Goal: Information Seeking & Learning: Find specific fact

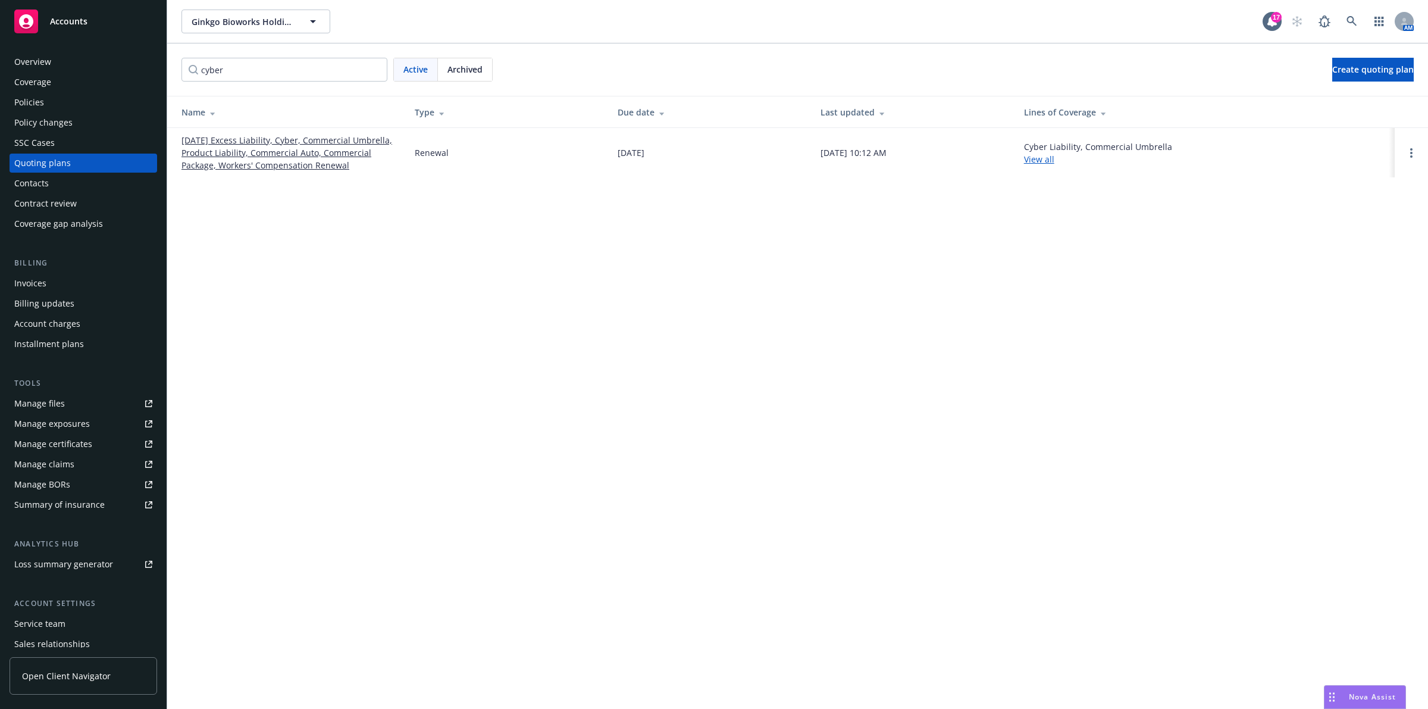
click at [676, 353] on div "Ginkgo Bioworks Holdings, Inc. Ginkgo Bioworks Holdings, Inc. 17 AM cyber Activ…" at bounding box center [797, 354] width 1261 height 709
click at [247, 139] on link "[DATE] Excess Liability, Cyber, Commercial Umbrella, Product Liability, Commerc…" at bounding box center [288, 152] width 214 height 37
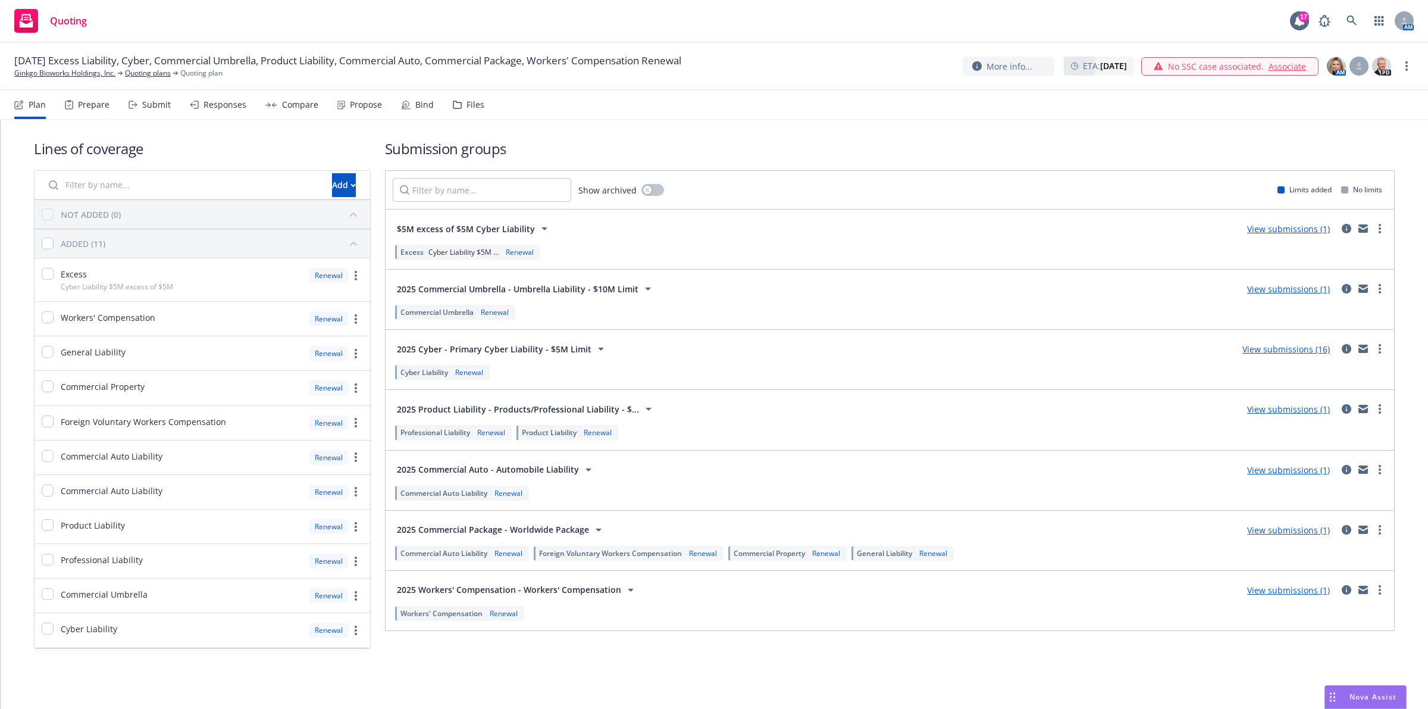
click at [1296, 351] on link "View submissions (16)" at bounding box center [1285, 348] width 87 height 11
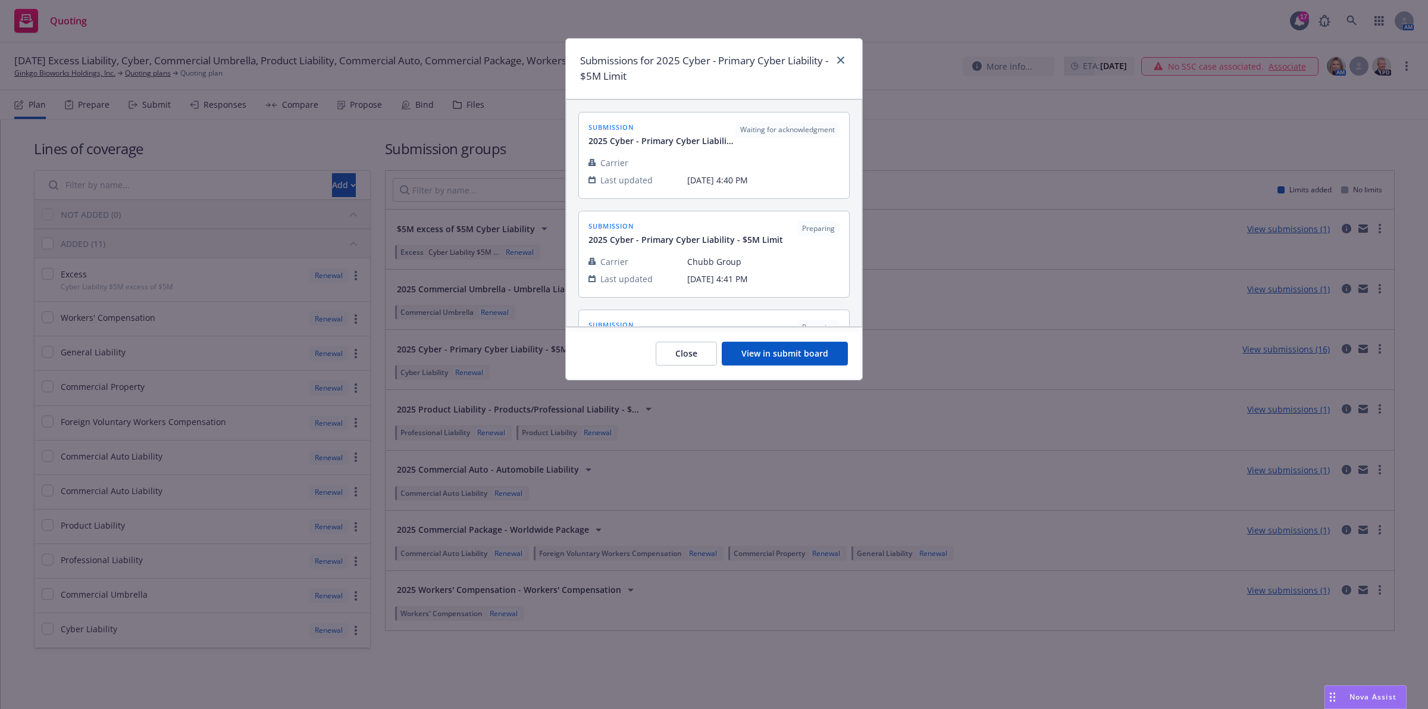
click at [771, 346] on button "View in submit board" at bounding box center [785, 354] width 126 height 24
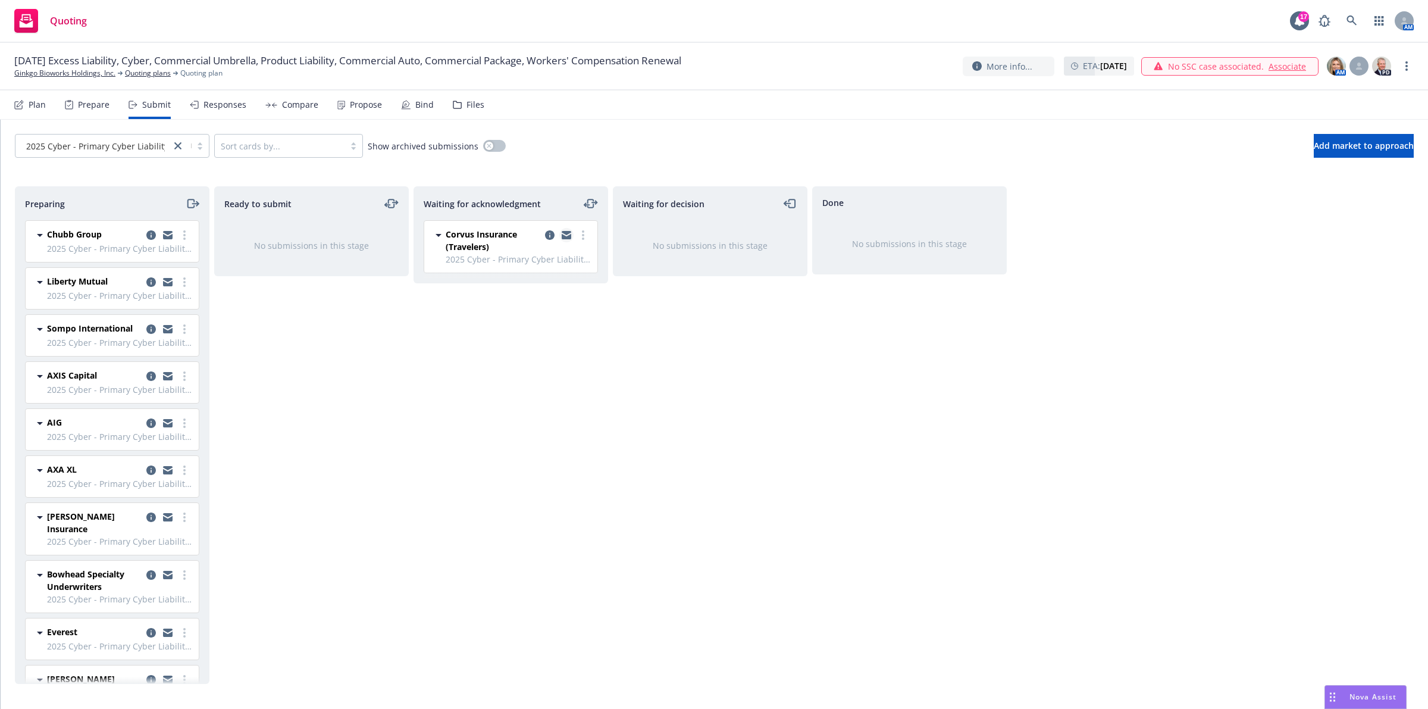
click at [566, 239] on icon "copy logging email" at bounding box center [567, 236] width 10 height 5
click at [1355, 26] on icon at bounding box center [1352, 20] width 11 height 11
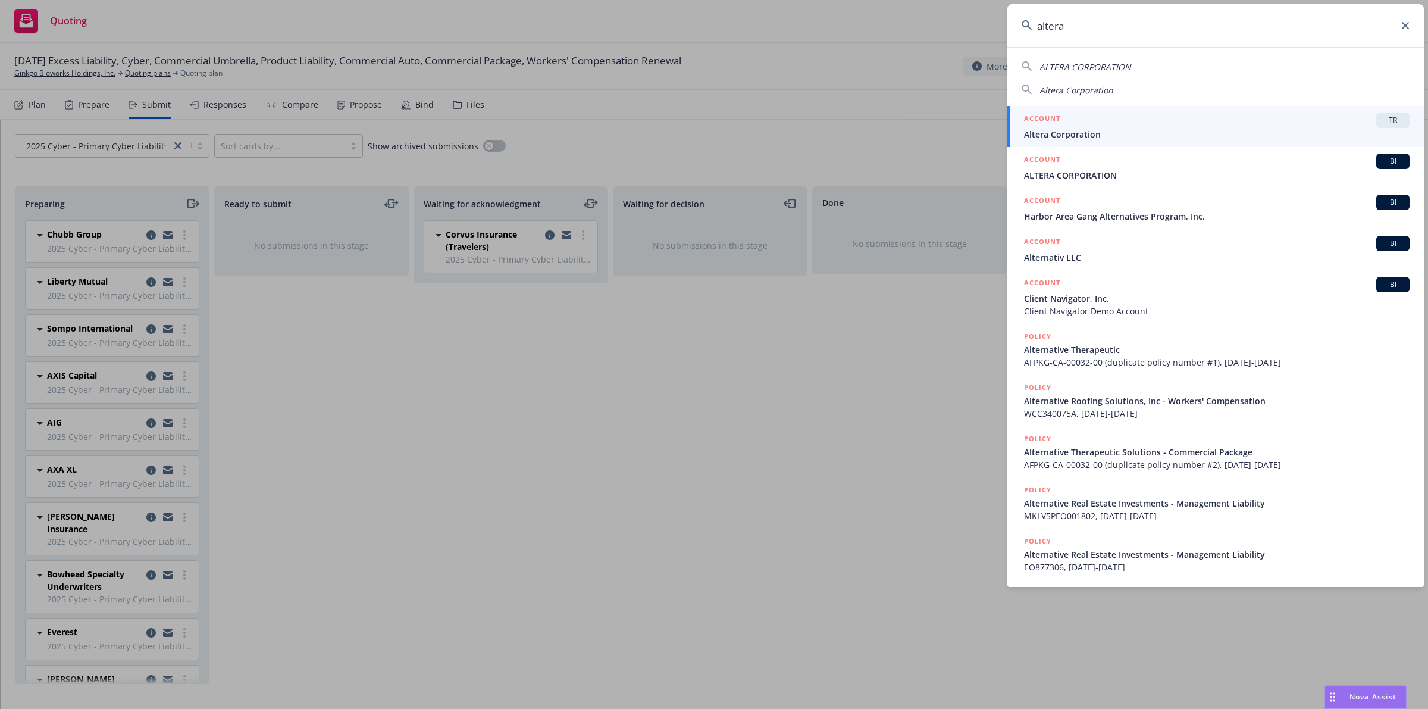
type input "altera"
click at [1091, 129] on span "Altera Corporation" at bounding box center [1217, 134] width 386 height 12
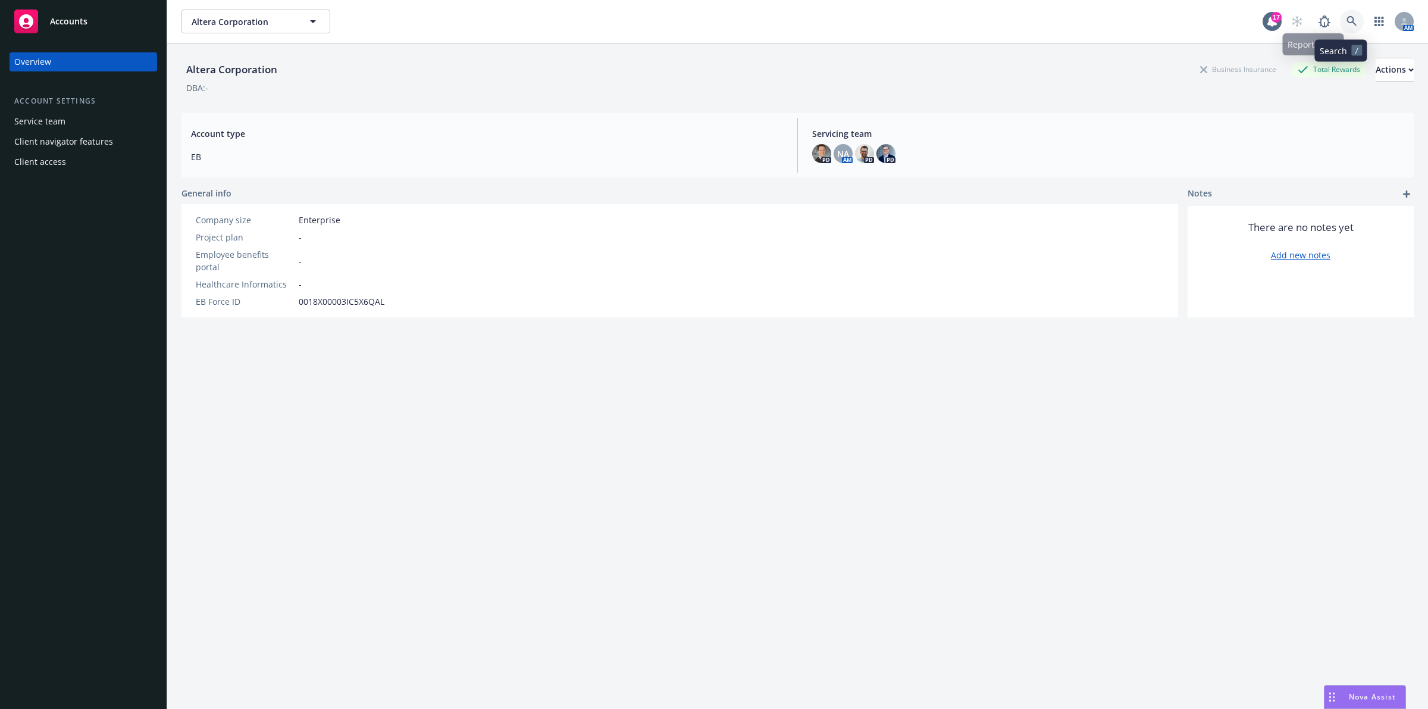
click at [1347, 18] on icon at bounding box center [1352, 21] width 11 height 11
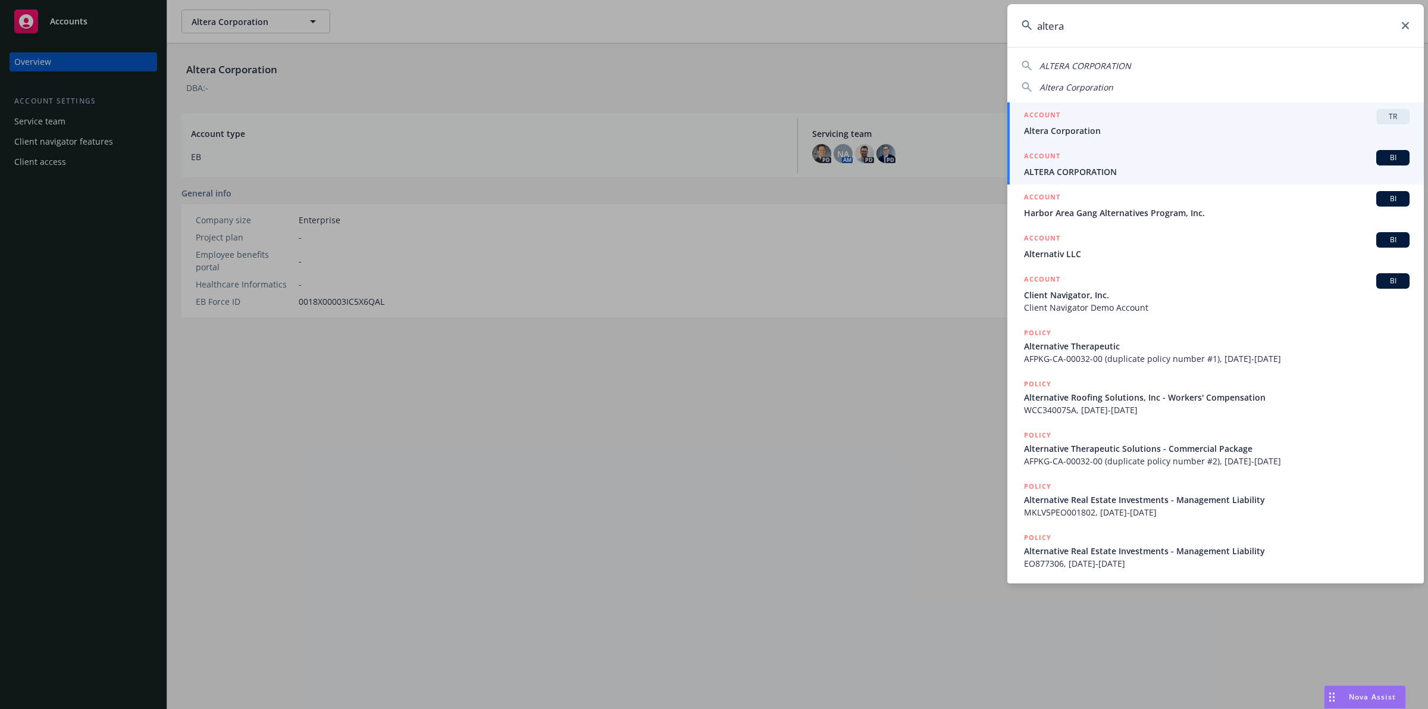
type input "altera"
click at [1155, 165] on span "ALTERA CORPORATION" at bounding box center [1217, 171] width 386 height 12
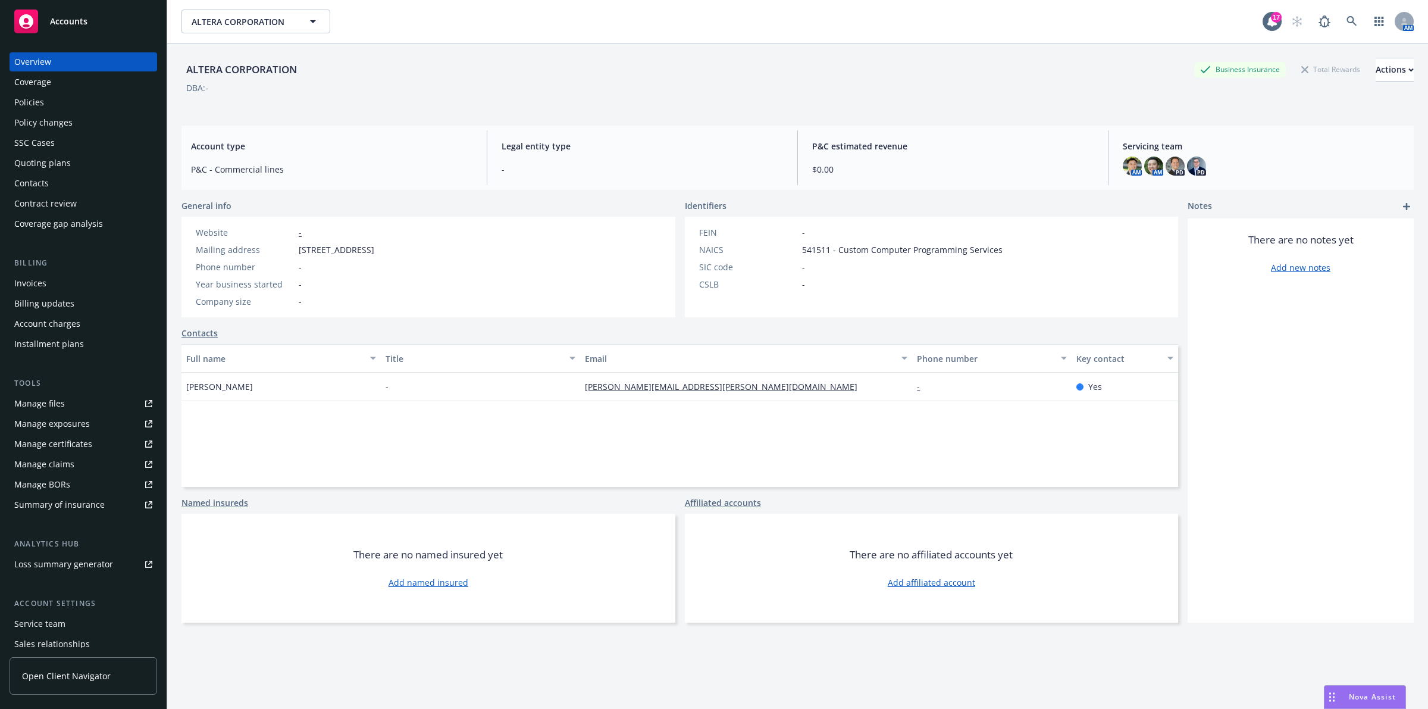
click at [52, 154] on div "Quoting plans" at bounding box center [42, 163] width 57 height 19
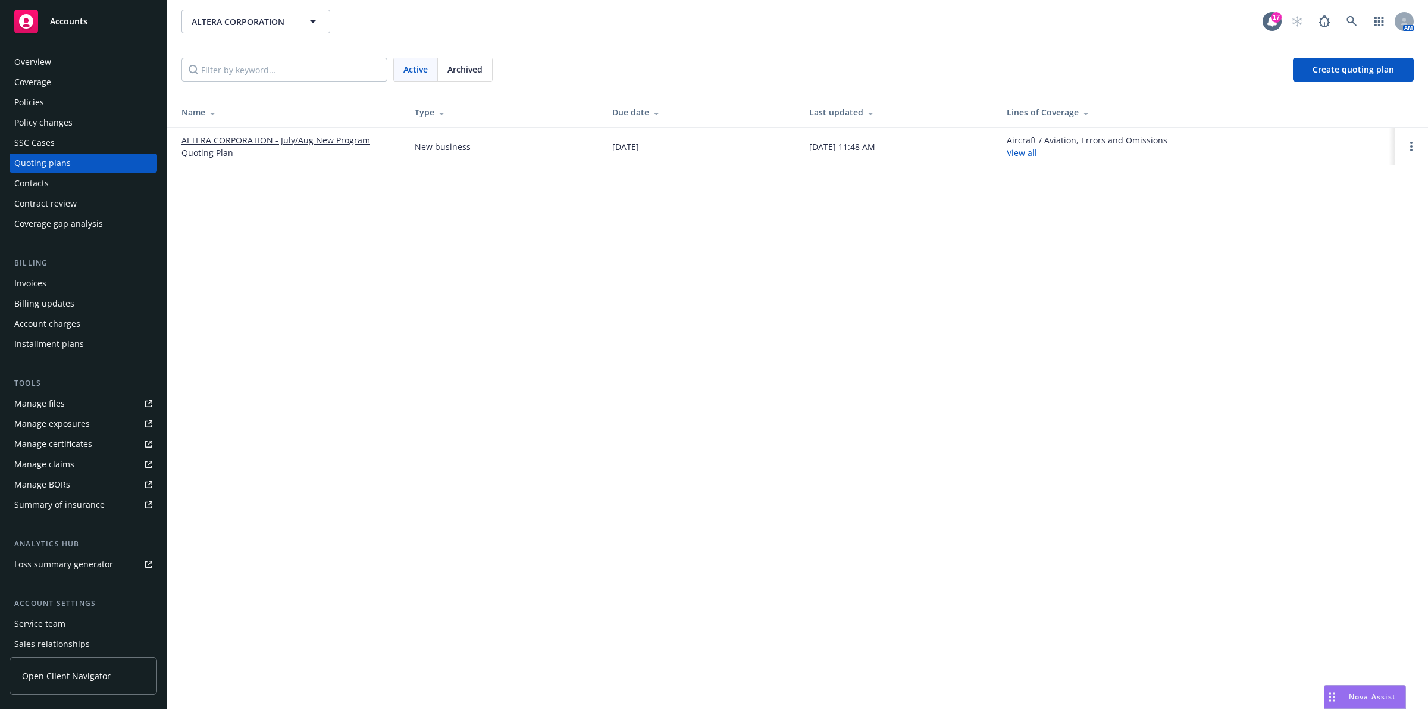
click at [243, 143] on link "ALTERA CORPORATION - July/Aug New Program Quoting Plan" at bounding box center [288, 146] width 214 height 25
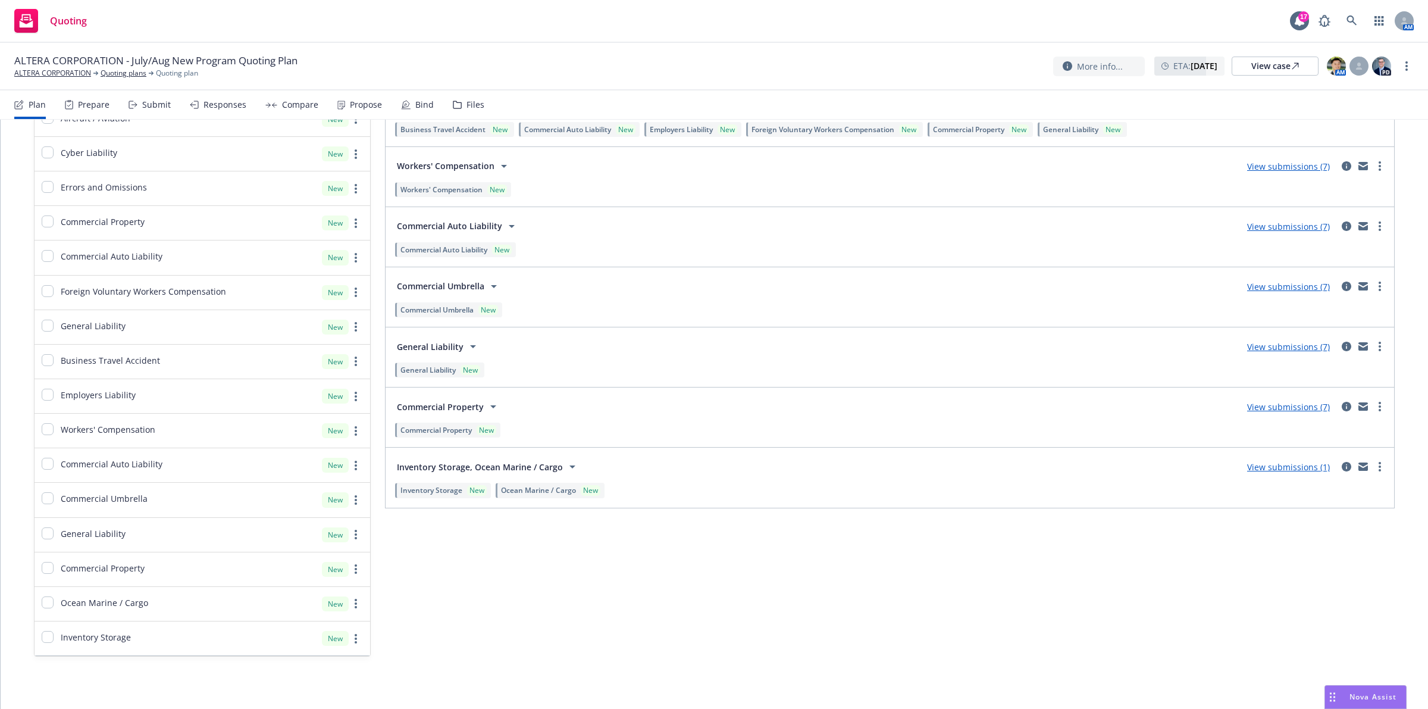
scroll to position [143, 0]
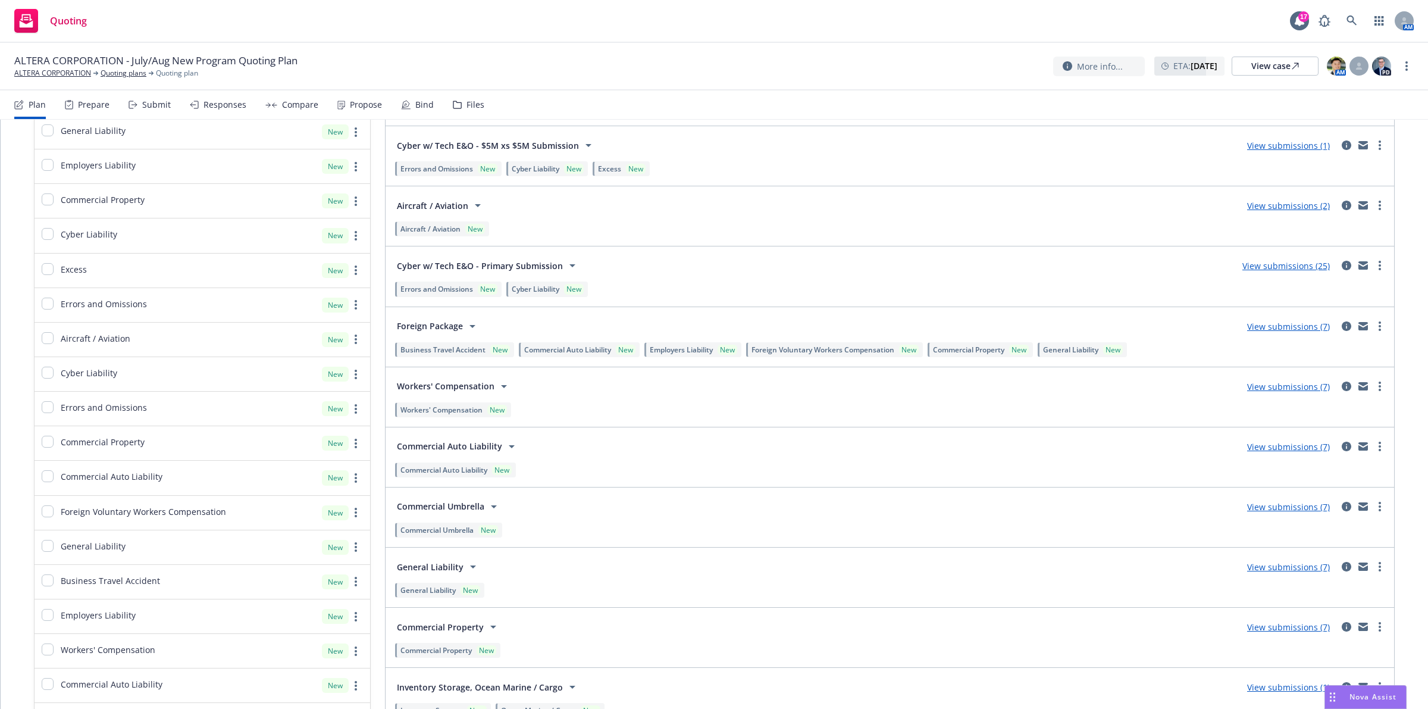
click at [1278, 266] on link "View submissions (25)" at bounding box center [1285, 265] width 87 height 11
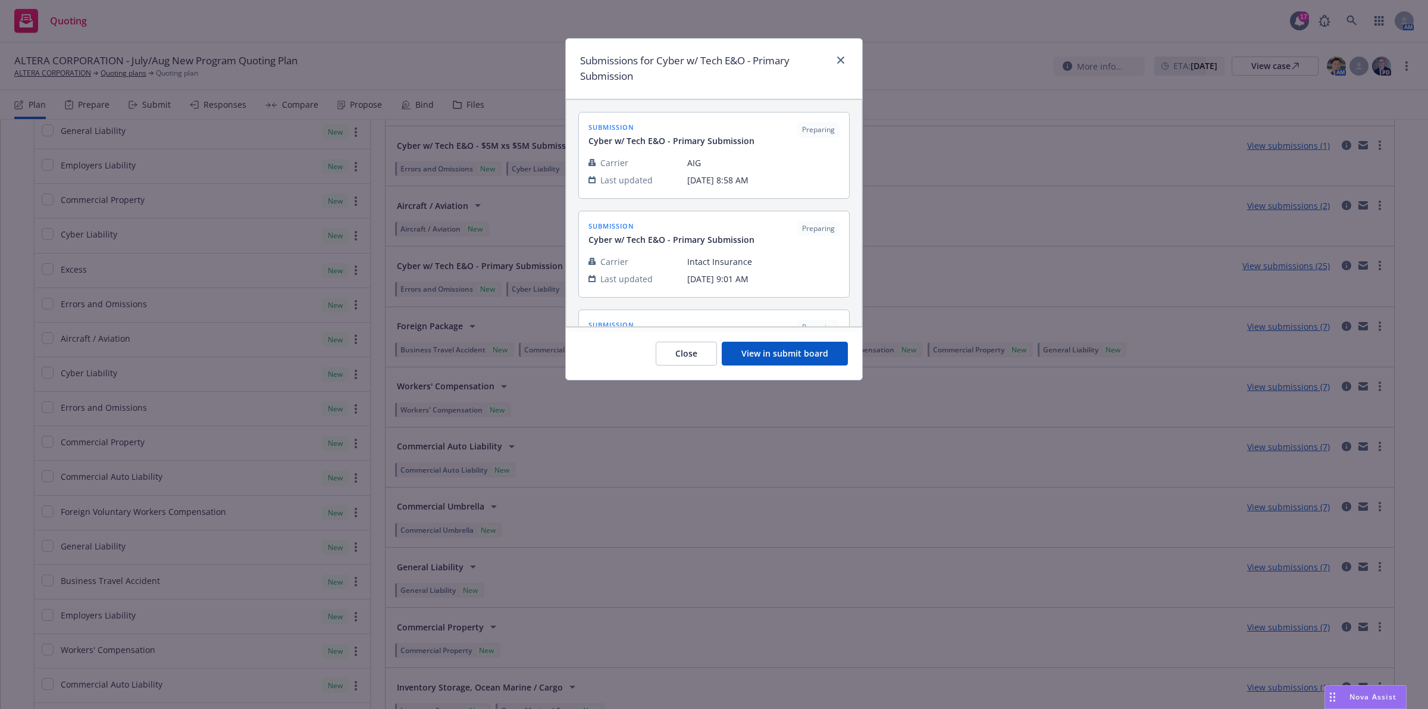
click at [799, 348] on button "View in submit board" at bounding box center [785, 354] width 126 height 24
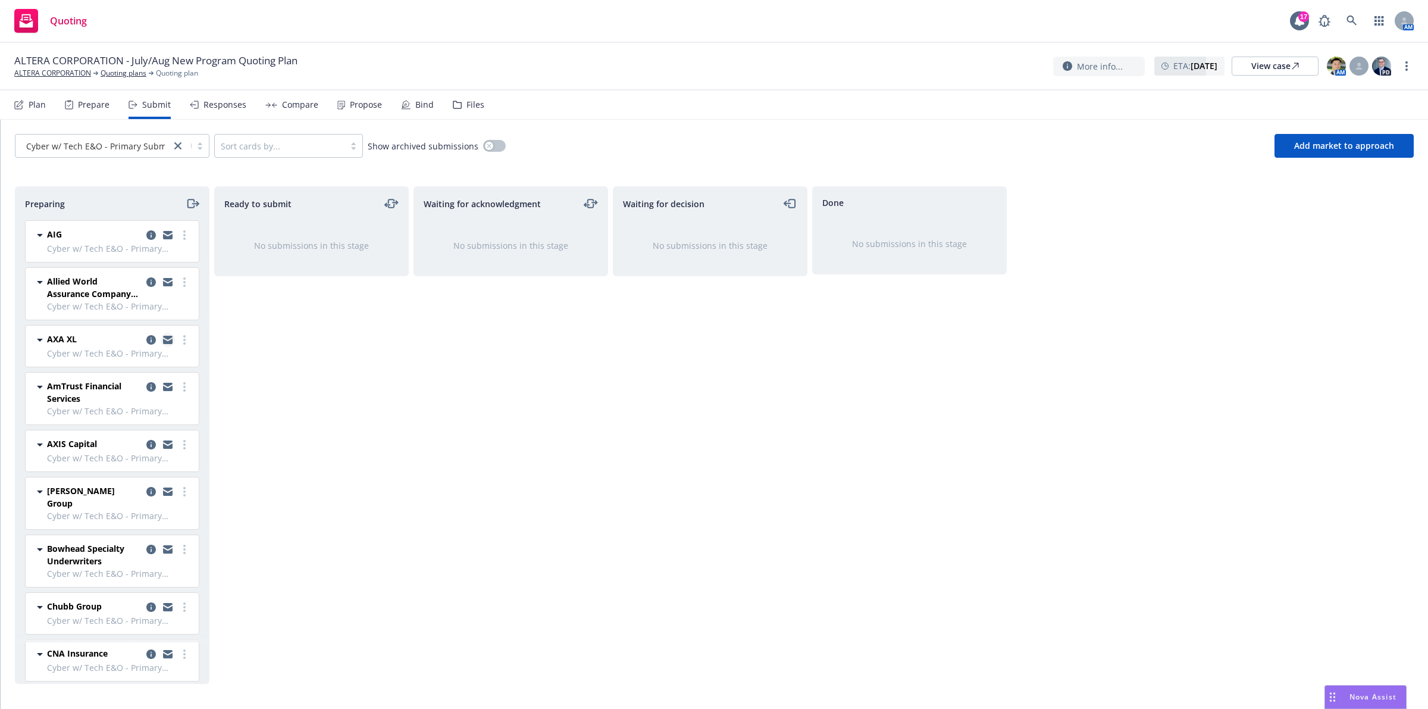
click at [163, 341] on icon "copy logging email" at bounding box center [168, 340] width 10 height 8
click at [1355, 12] on link at bounding box center [1352, 21] width 24 height 24
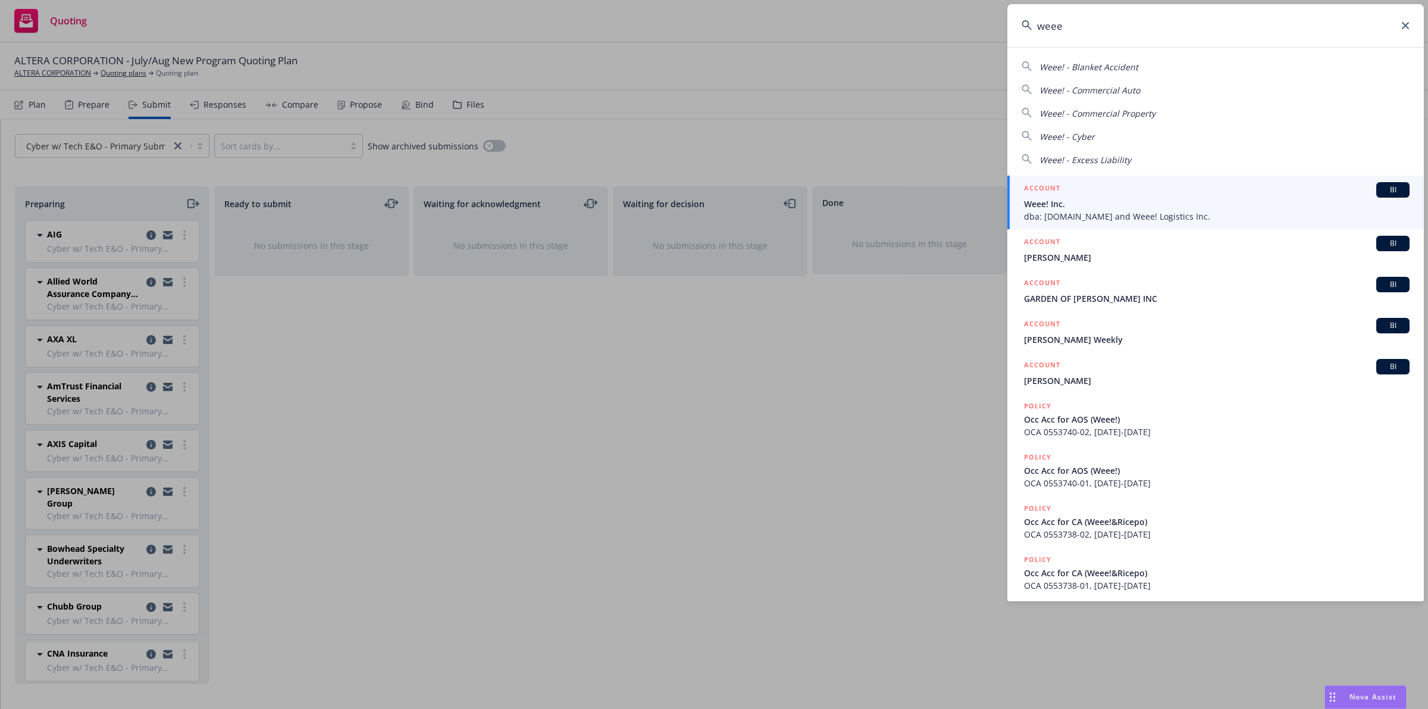
type input "weee"
click at [1132, 201] on span "Weee! Inc." at bounding box center [1217, 204] width 386 height 12
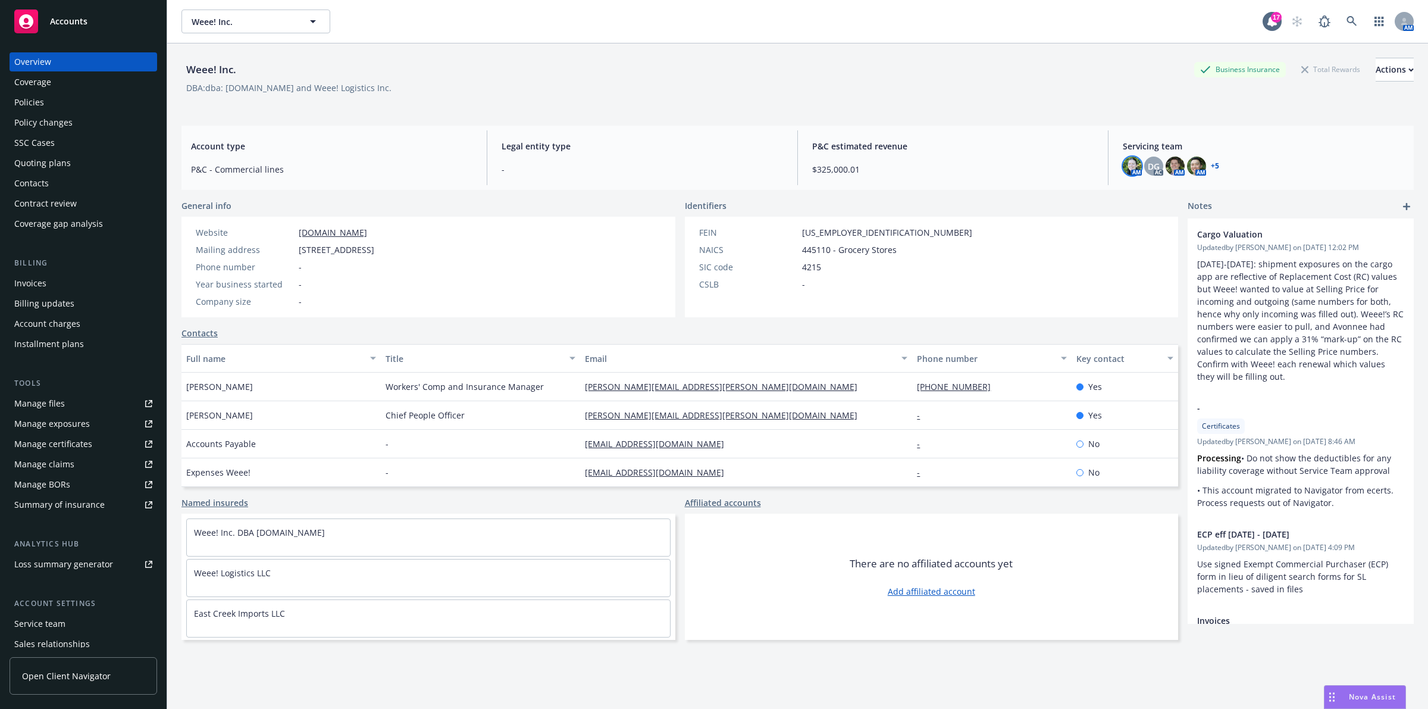
click at [1128, 167] on img at bounding box center [1132, 165] width 19 height 19
click at [1176, 167] on div "AM DG AC AM AM + 5" at bounding box center [1263, 165] width 281 height 19
click at [1172, 167] on img at bounding box center [1175, 165] width 19 height 19
click at [1187, 168] on img at bounding box center [1196, 165] width 19 height 19
click at [1211, 167] on link "+ 5" at bounding box center [1215, 165] width 8 height 7
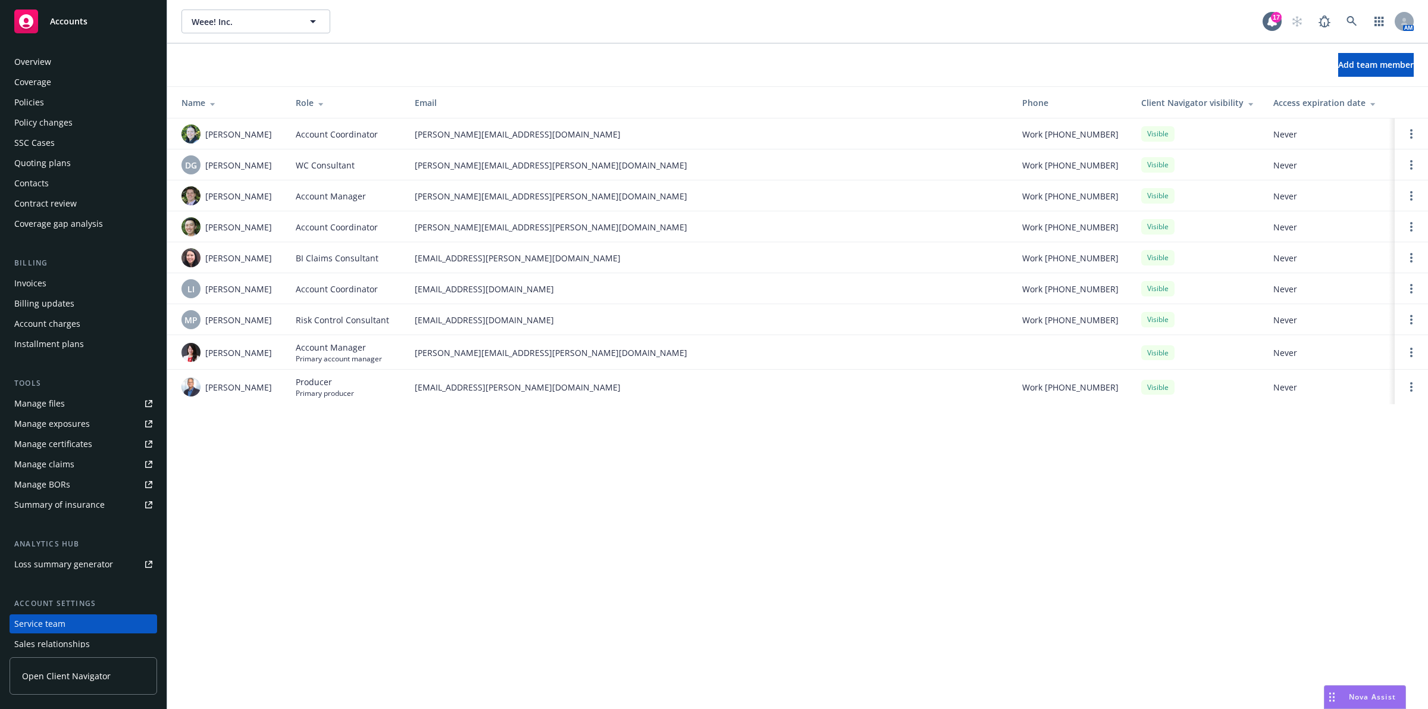
click at [48, 283] on div "Invoices" at bounding box center [83, 283] width 138 height 19
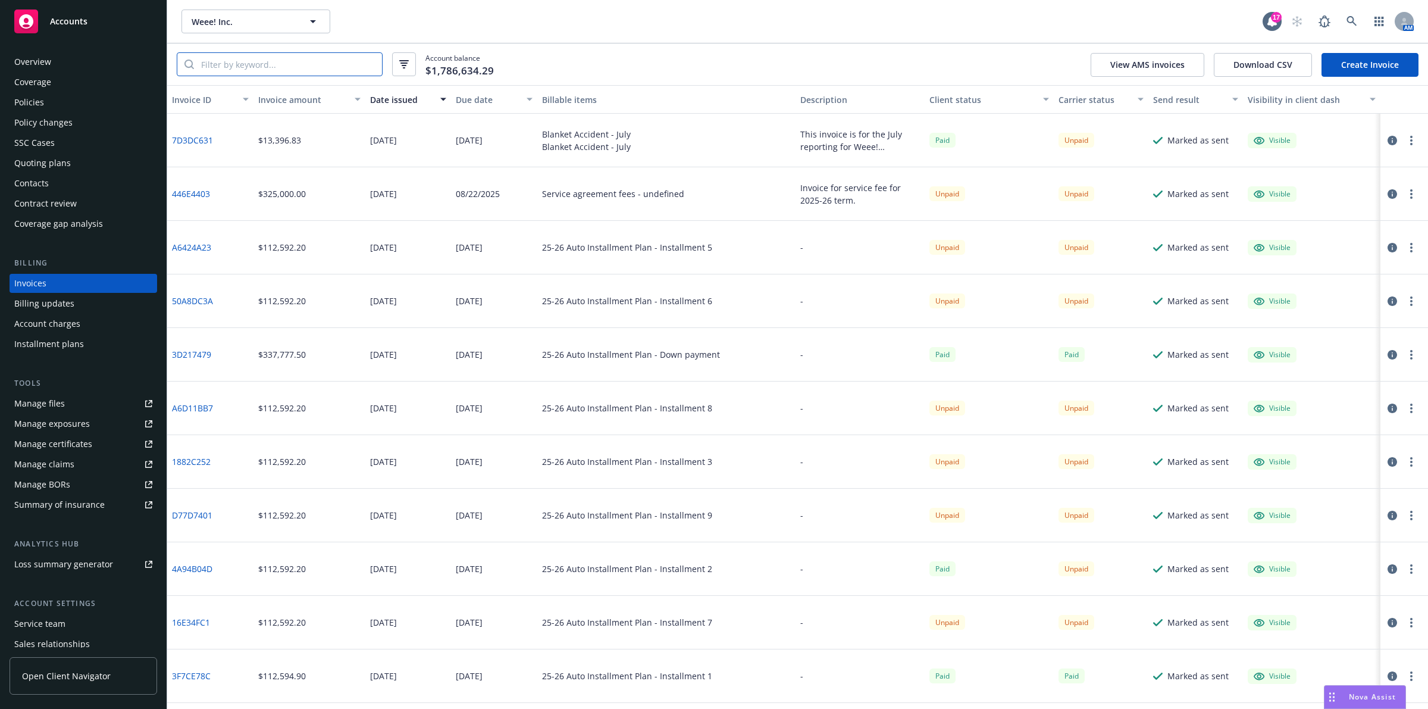
click at [314, 73] on input "search" at bounding box center [288, 64] width 188 height 23
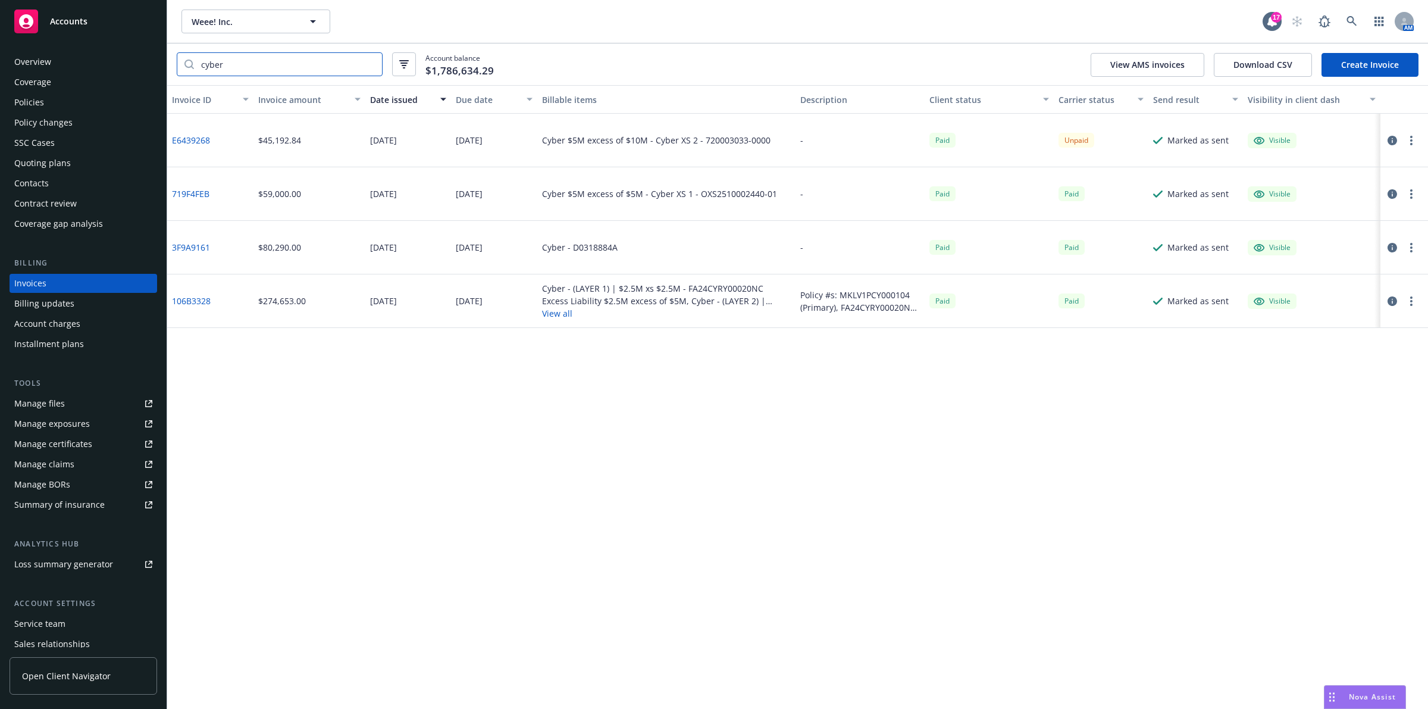
type input "cyber"
click at [337, 138] on div "$45,192.84" at bounding box center [309, 141] width 112 height 54
click at [195, 143] on link "E6439268" at bounding box center [191, 140] width 38 height 12
drag, startPoint x: 211, startPoint y: 145, endPoint x: 173, endPoint y: 141, distance: 38.8
click at [173, 141] on div "E6439268" at bounding box center [210, 141] width 86 height 54
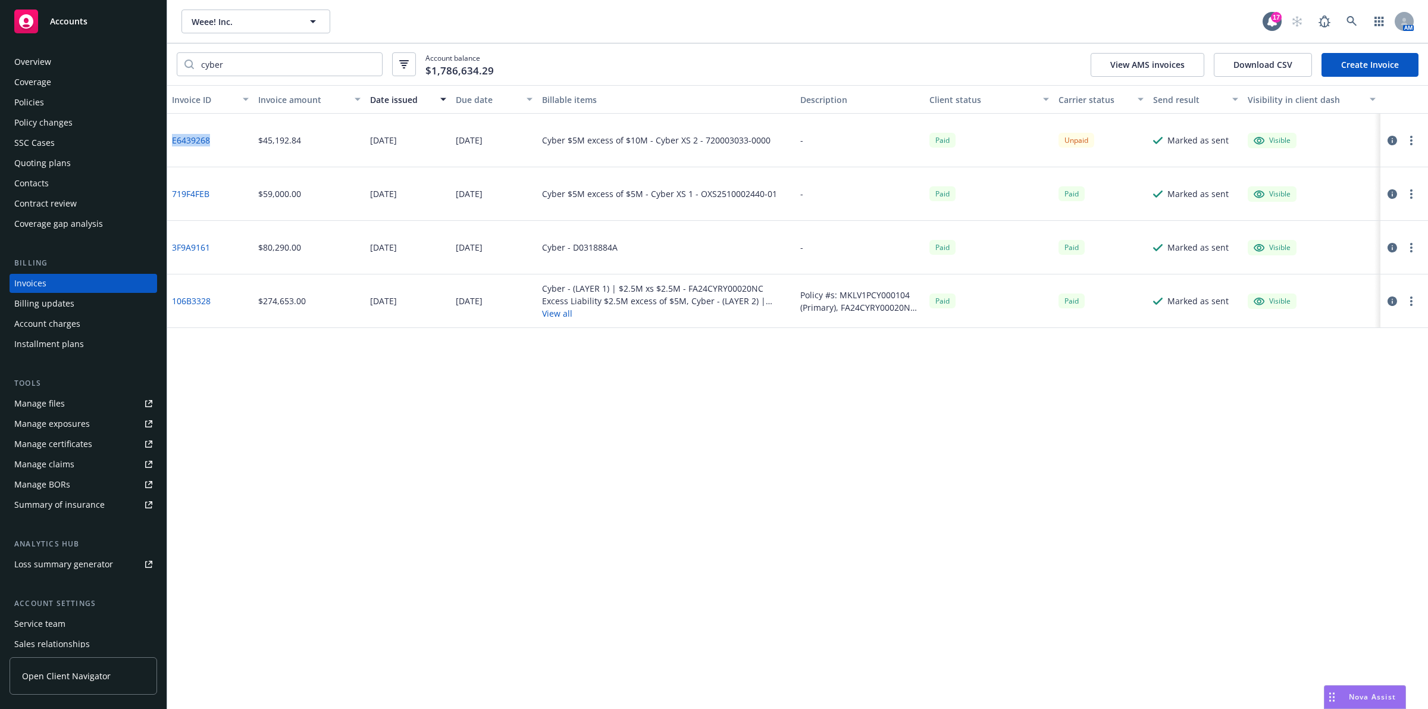
copy link "E6439268"
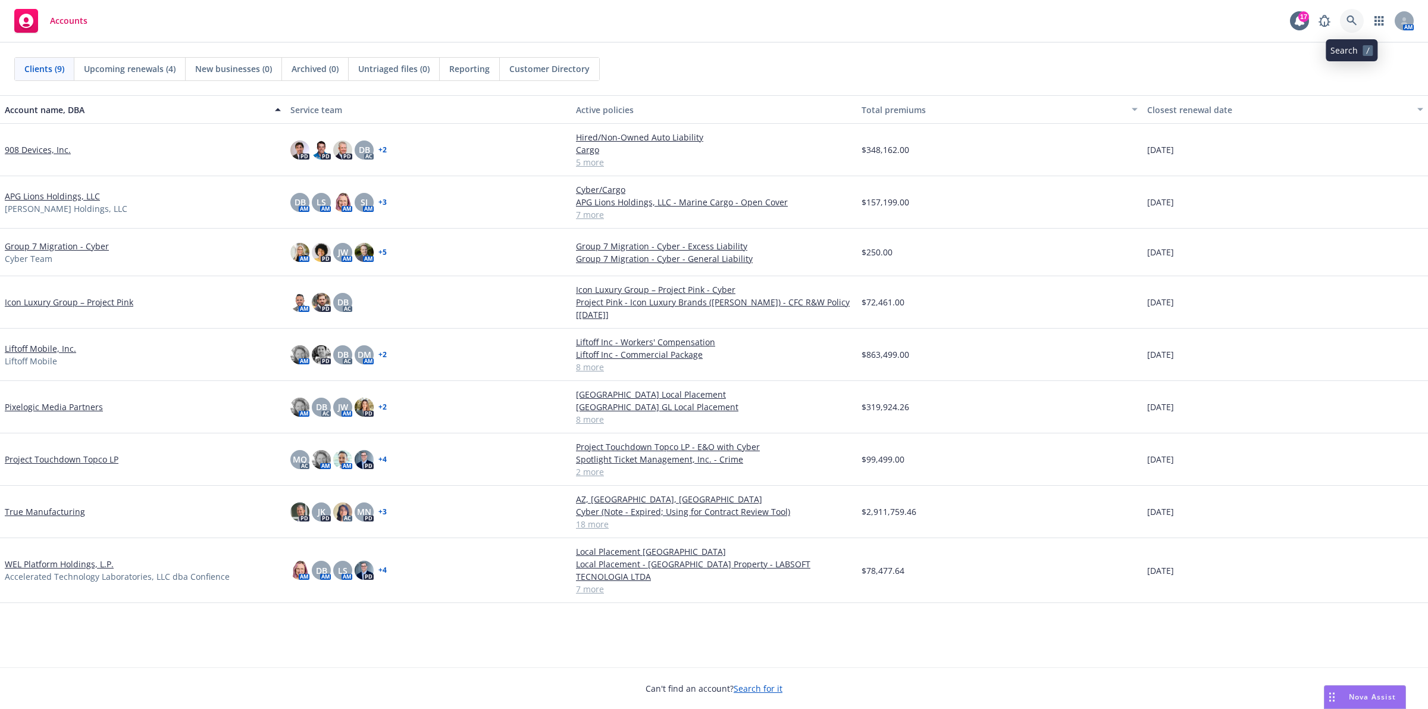
click at [1351, 28] on link at bounding box center [1352, 21] width 24 height 24
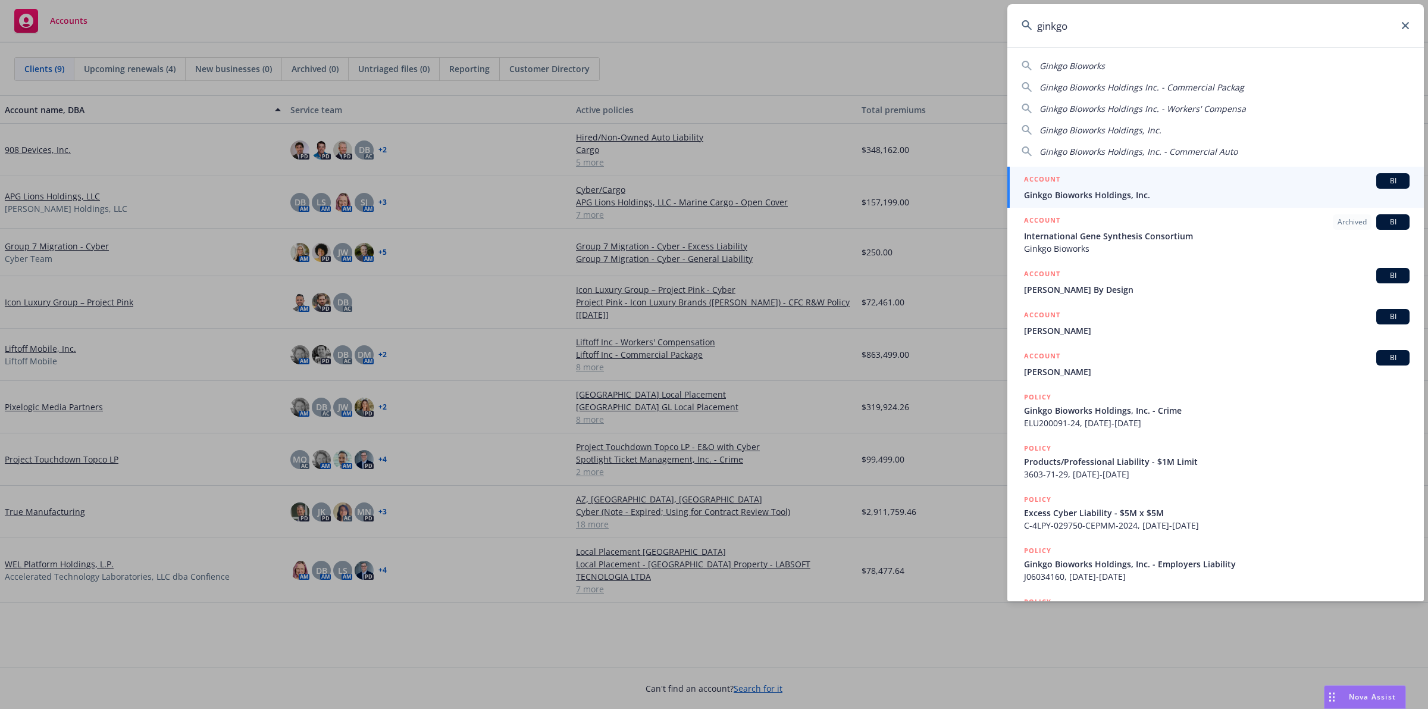
type input "ginkgo"
click at [1163, 189] on span "Ginkgo Bioworks Holdings, Inc." at bounding box center [1217, 195] width 386 height 12
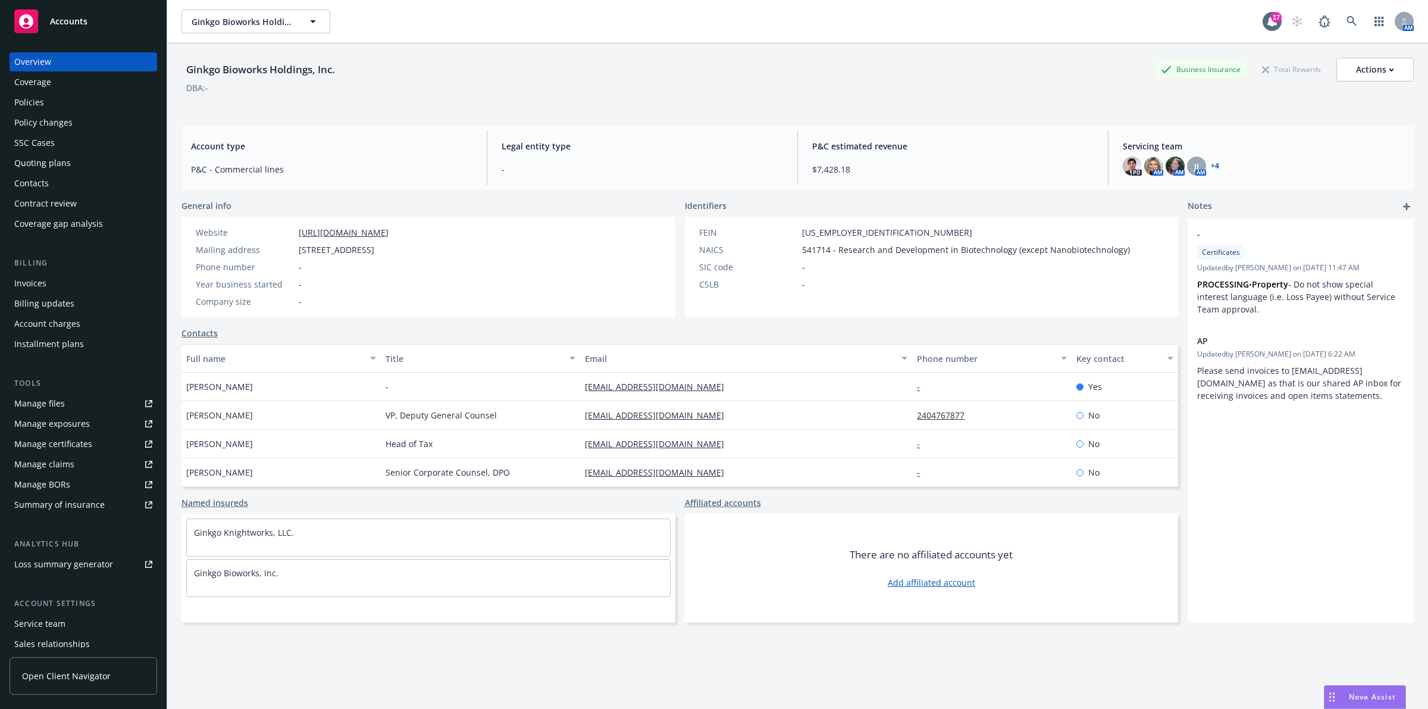
click at [75, 107] on div "Policies" at bounding box center [83, 102] width 138 height 19
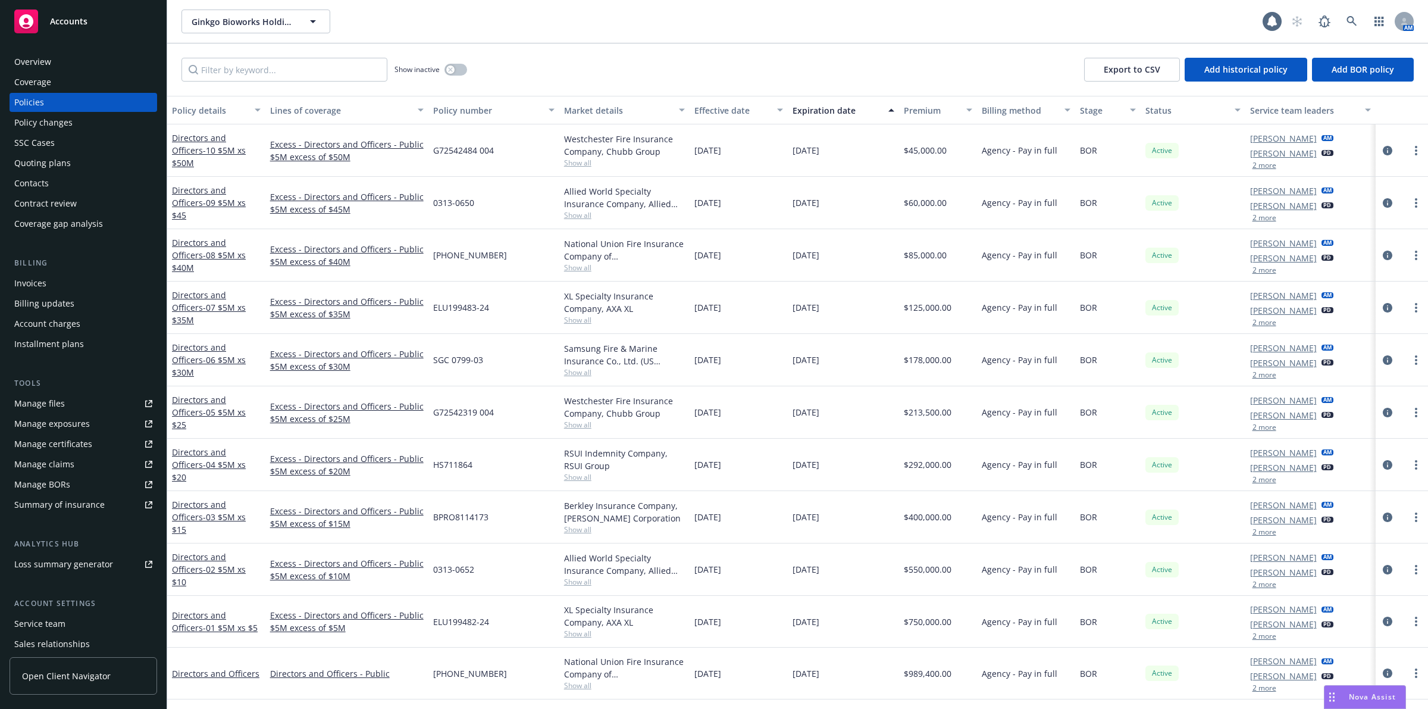
click at [265, 82] on div "Show inactive Export to CSV Add historical policy Add BOR policy" at bounding box center [797, 69] width 1261 height 52
click at [265, 79] on input "Filter by keyword..." at bounding box center [284, 70] width 206 height 24
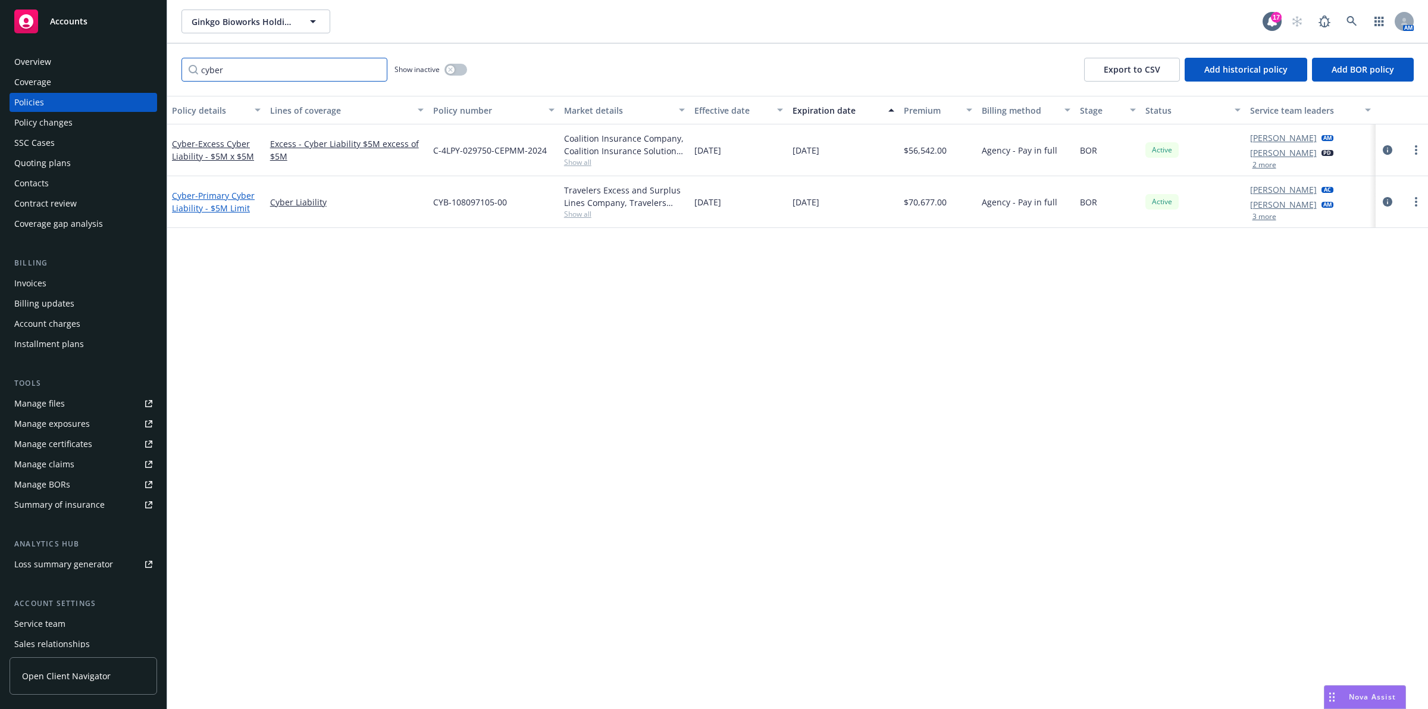
type input "cyber"
click at [215, 192] on span "- Primary Cyber Liability - $5M Limit" at bounding box center [213, 202] width 83 height 24
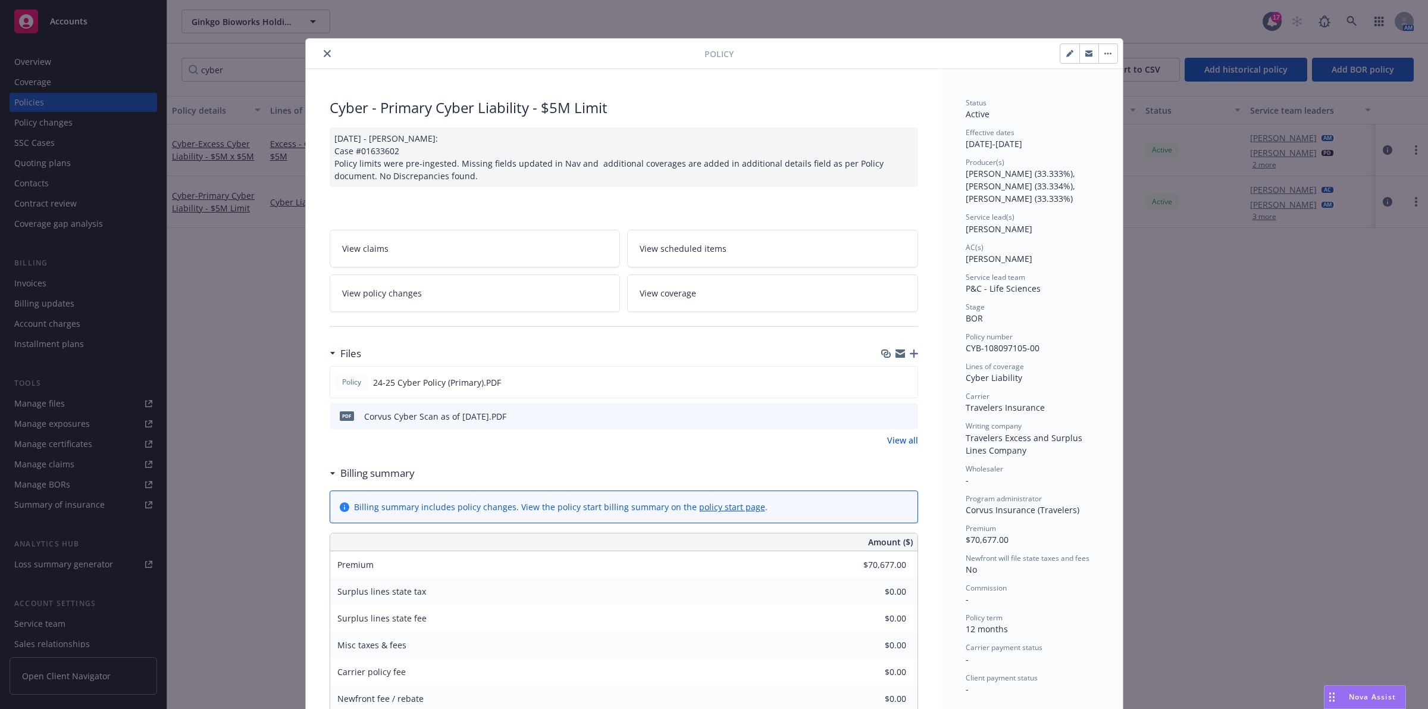
scroll to position [74, 0]
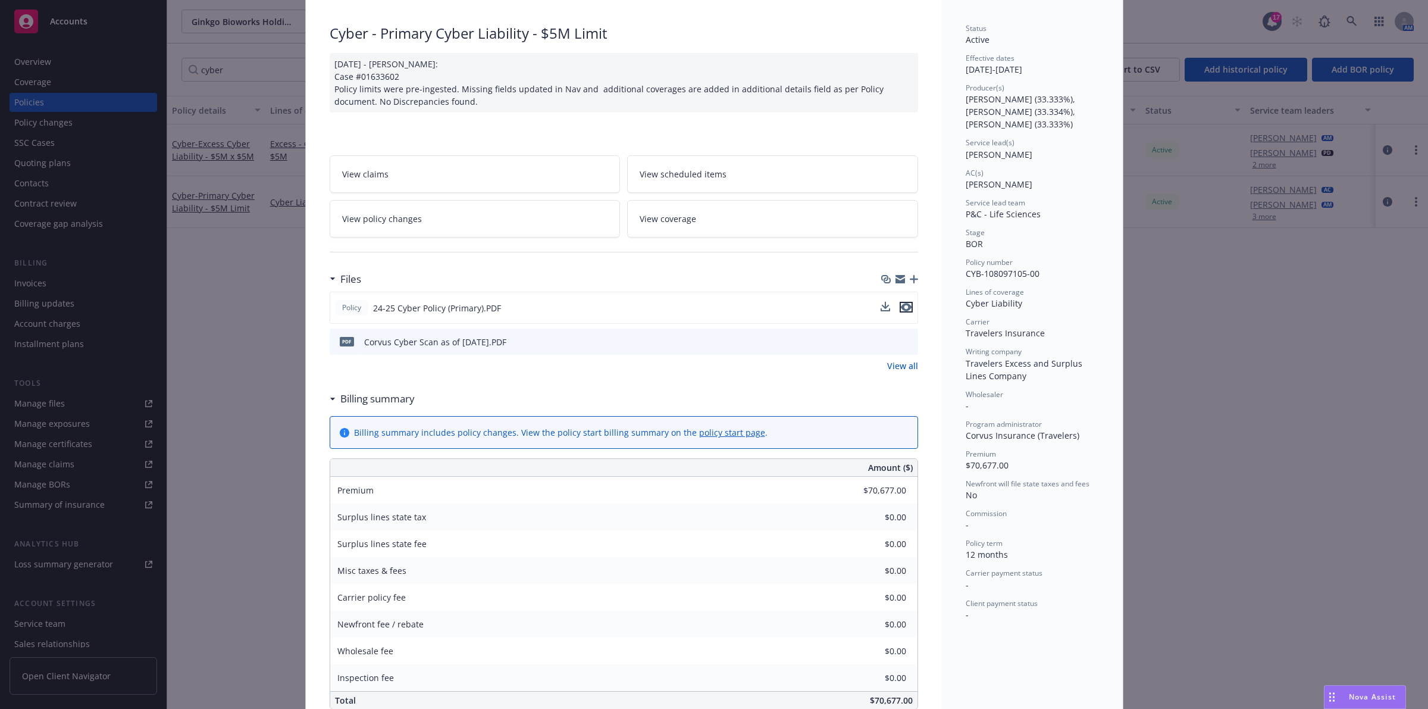
click at [901, 310] on icon "preview file" at bounding box center [906, 307] width 11 height 8
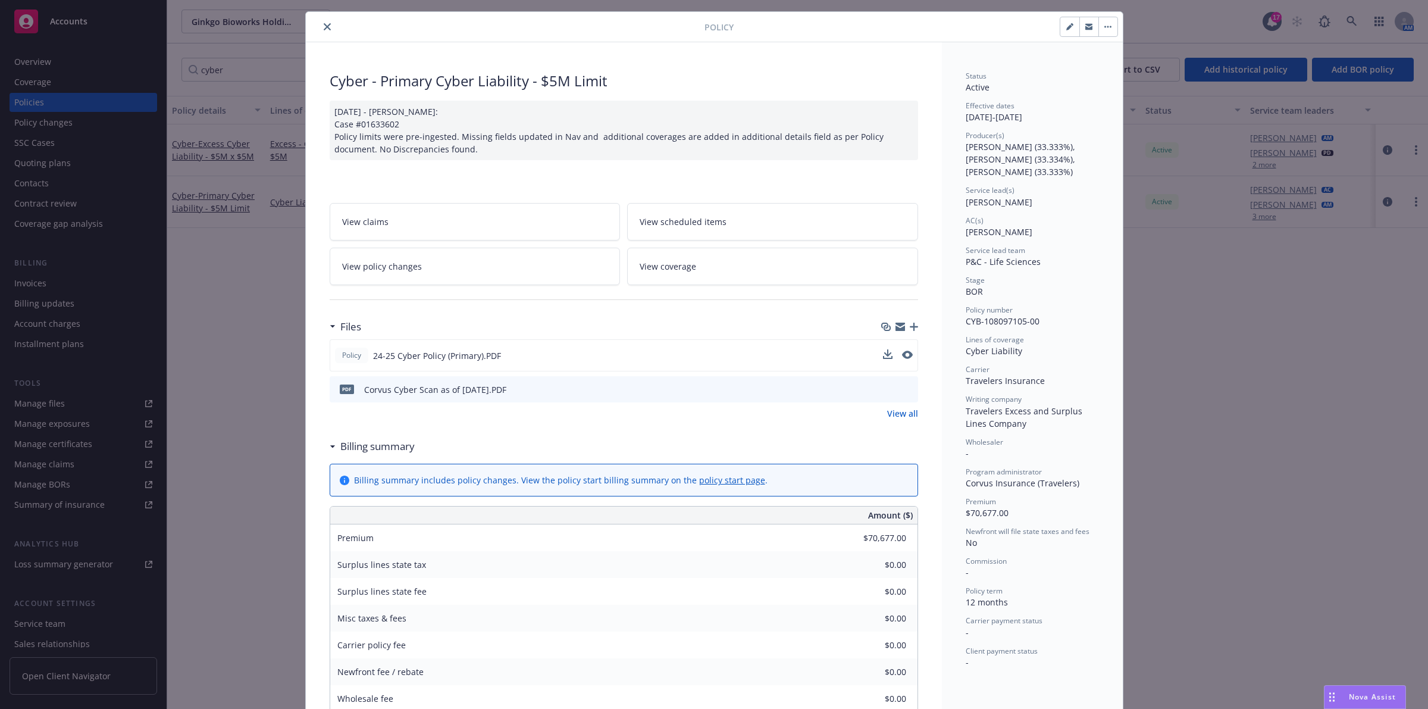
scroll to position [0, 0]
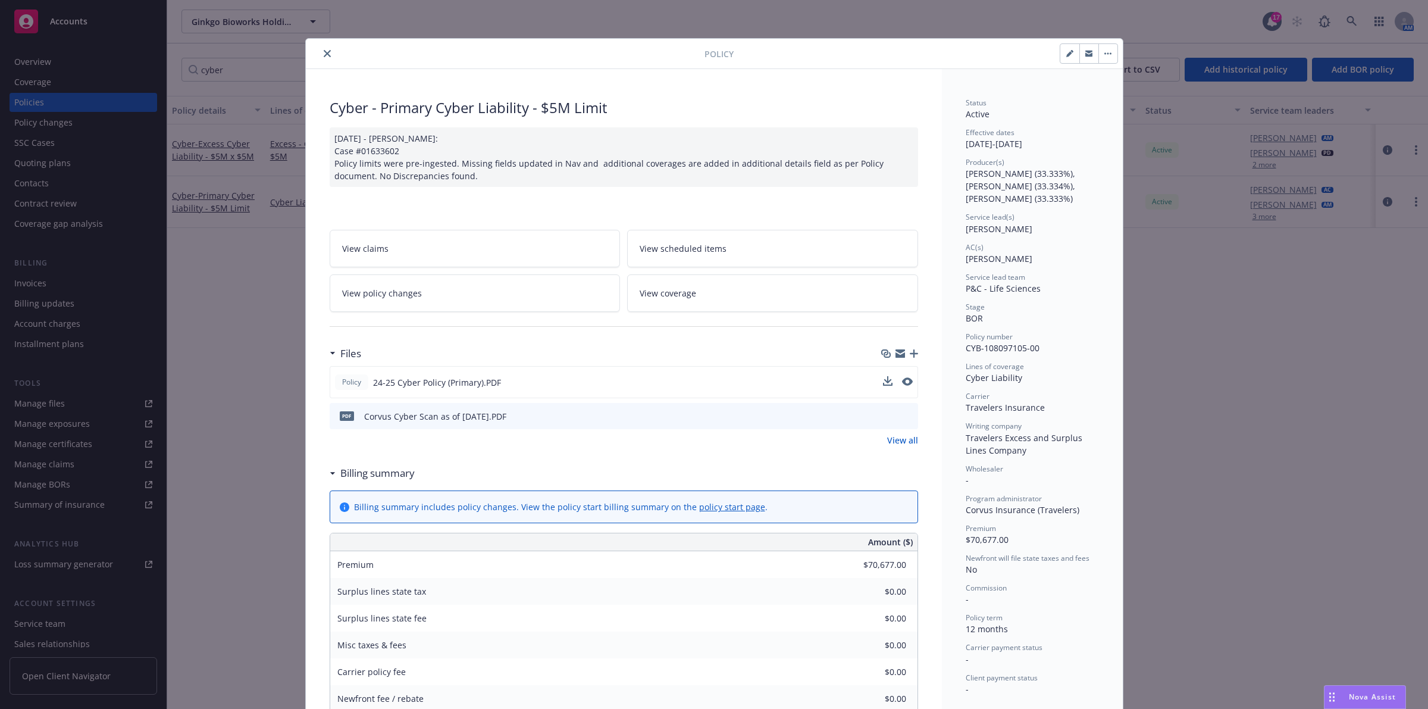
click at [320, 58] on button "close" at bounding box center [327, 53] width 14 height 14
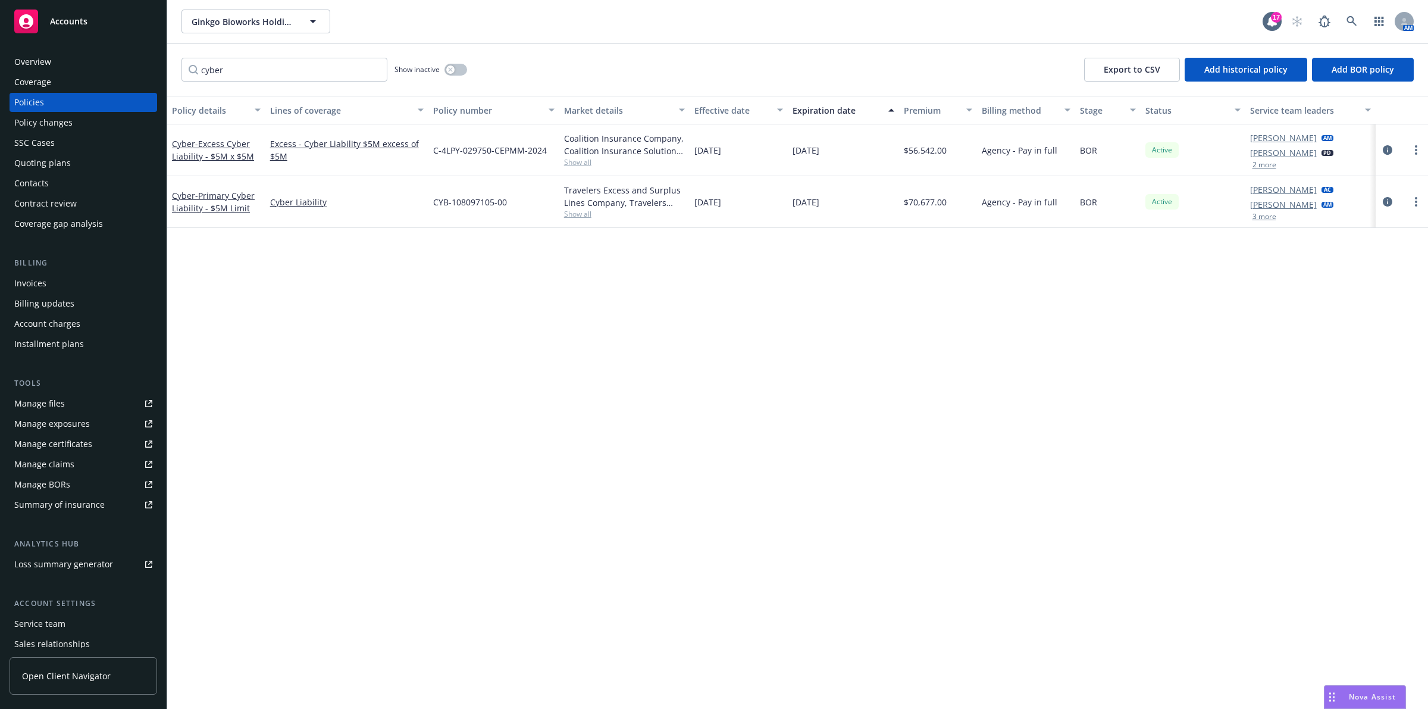
drag, startPoint x: 548, startPoint y: 603, endPoint x: 522, endPoint y: 633, distance: 39.2
click at [548, 603] on div "Policy details Lines of coverage Policy number Market details Effective date Ex…" at bounding box center [797, 402] width 1261 height 613
click at [1342, 27] on span at bounding box center [1352, 22] width 24 height 24
click at [1357, 28] on link at bounding box center [1352, 22] width 24 height 24
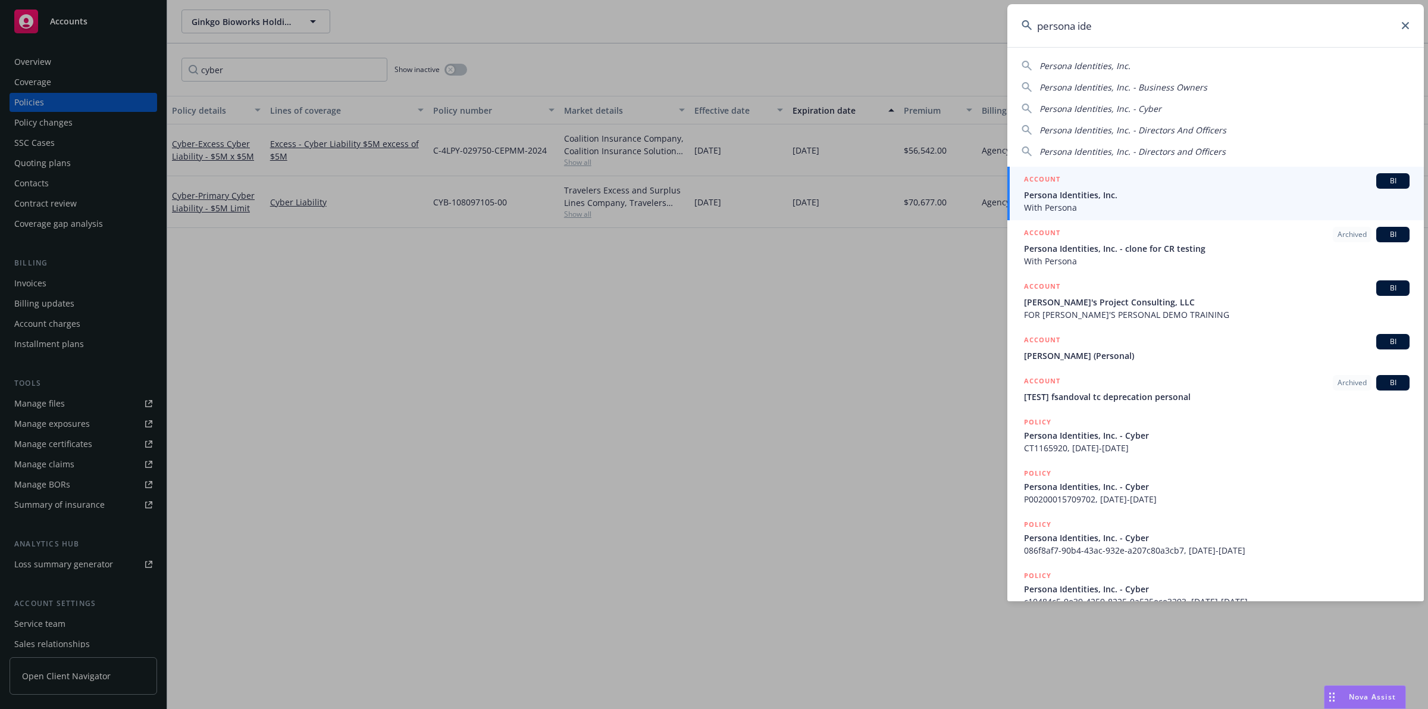
type input "persona ide"
click at [1168, 194] on span "Persona Identities, Inc." at bounding box center [1217, 195] width 386 height 12
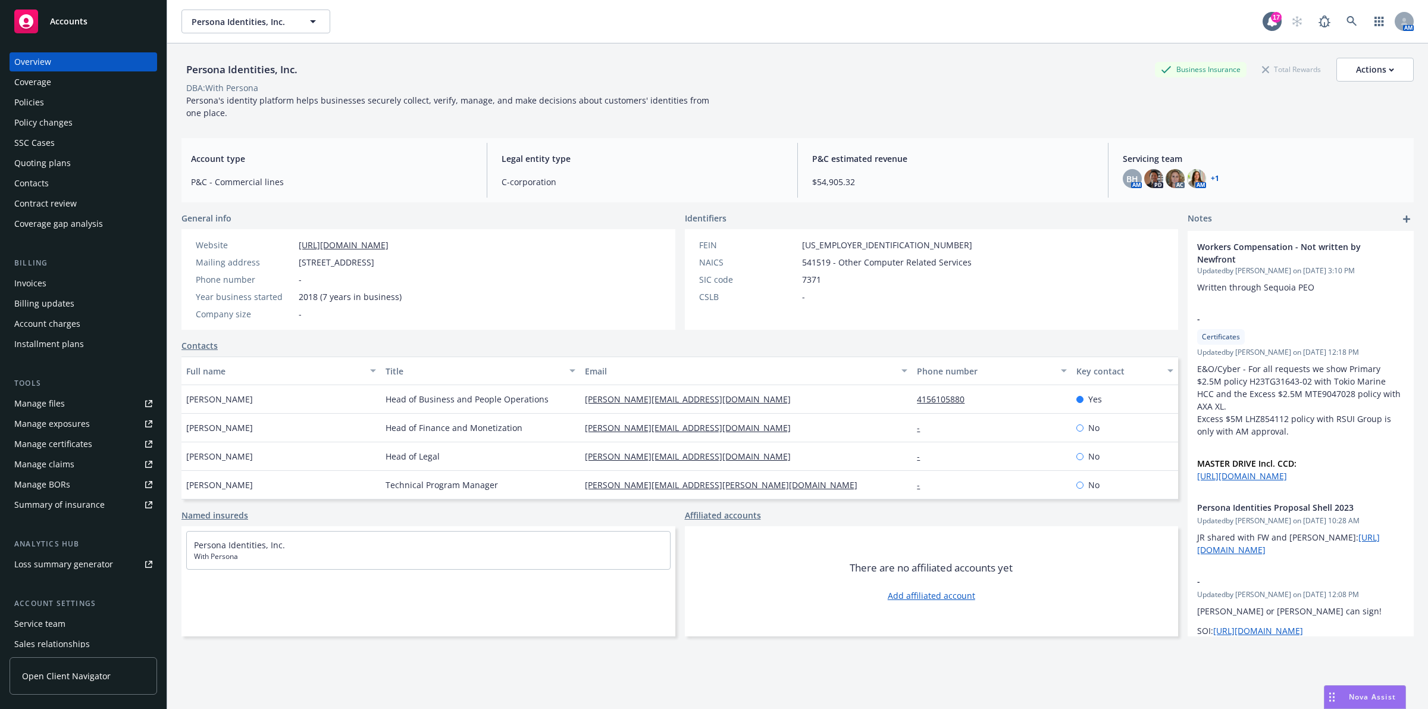
click at [73, 101] on div "Policies" at bounding box center [83, 102] width 138 height 19
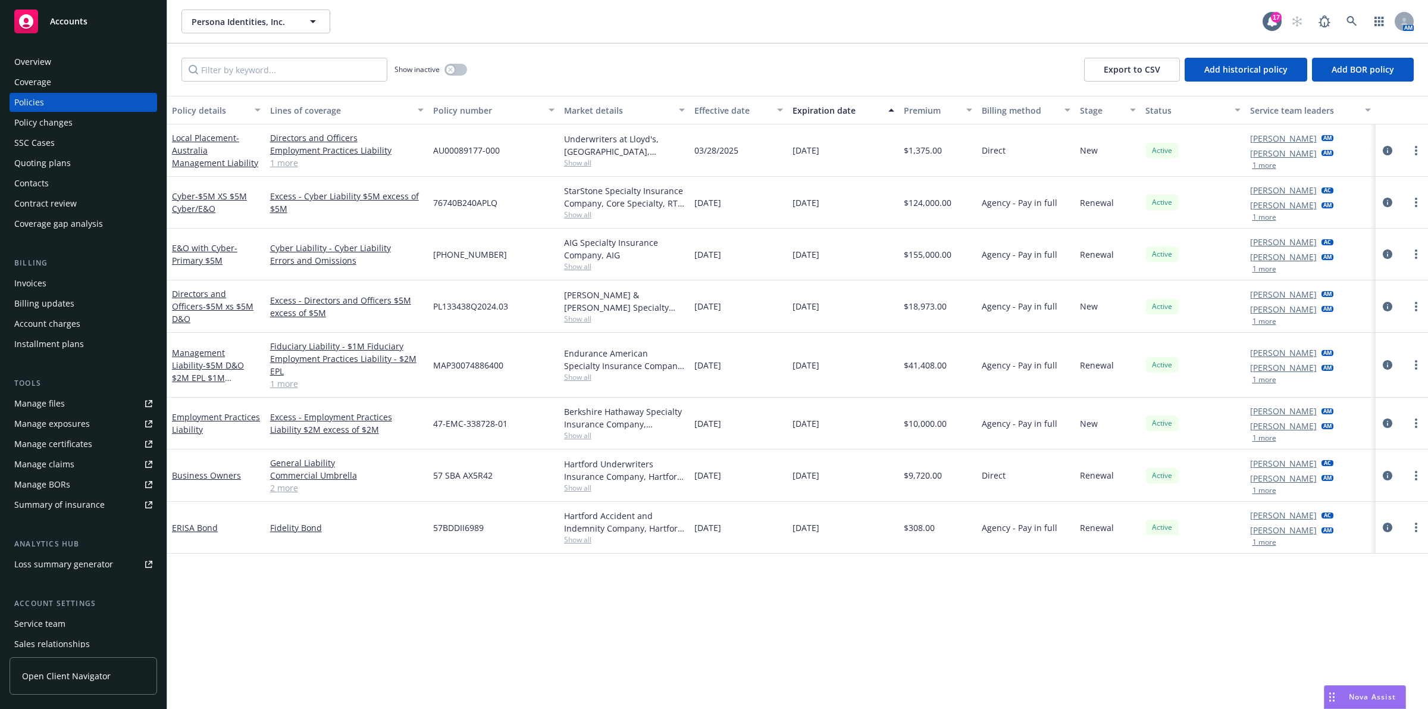
click at [785, 39] on div "Persona Identities, Inc. Persona Identities, Inc. 17 AM" at bounding box center [797, 21] width 1261 height 43
click at [935, 110] on div "Premium" at bounding box center [932, 110] width 56 height 12
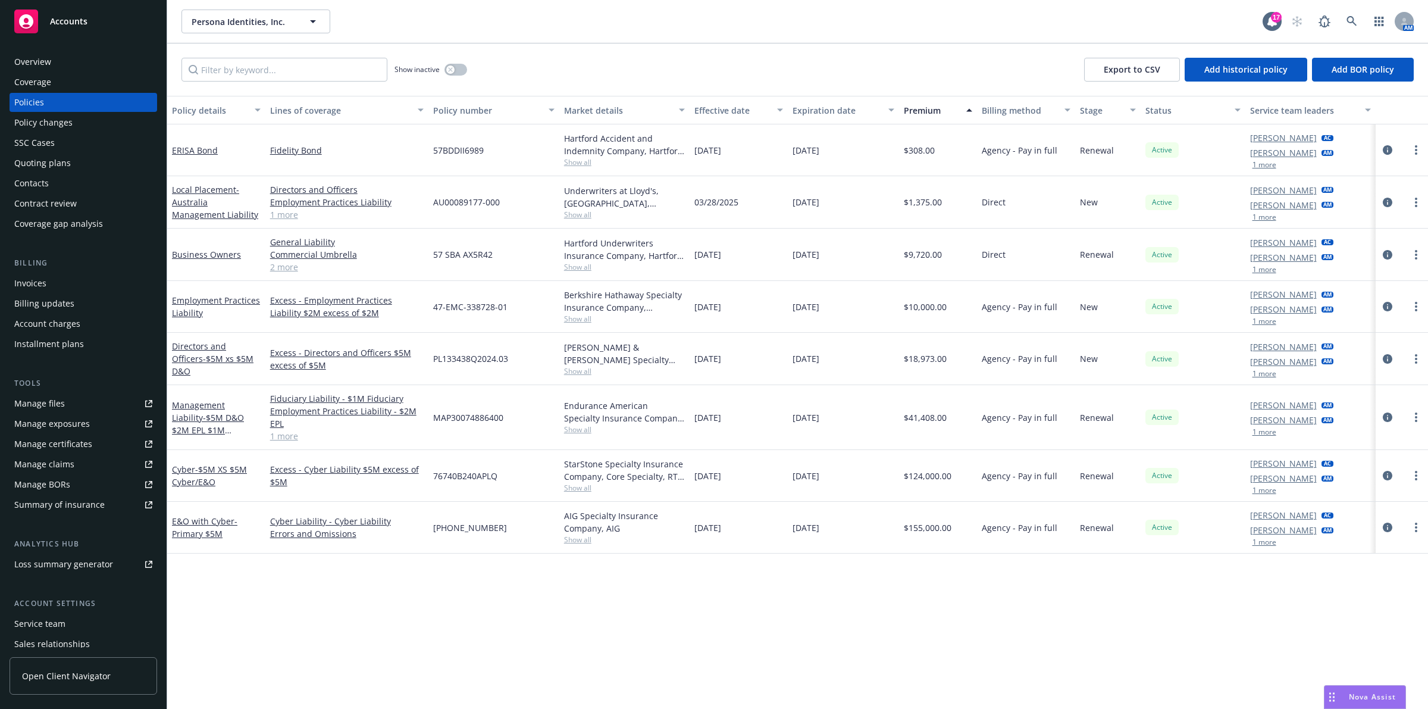
click at [936, 109] on div "Premium" at bounding box center [932, 110] width 56 height 12
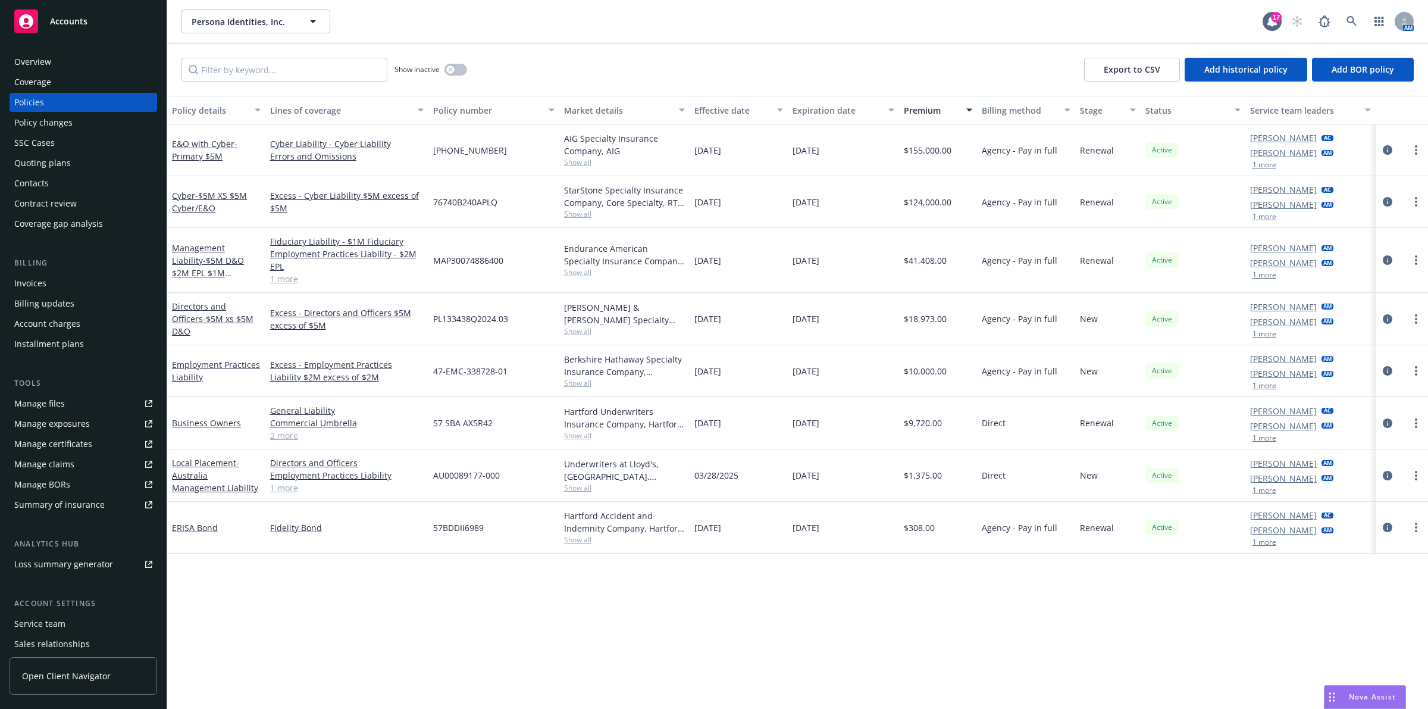
click at [104, 61] on div "Overview" at bounding box center [83, 61] width 138 height 19
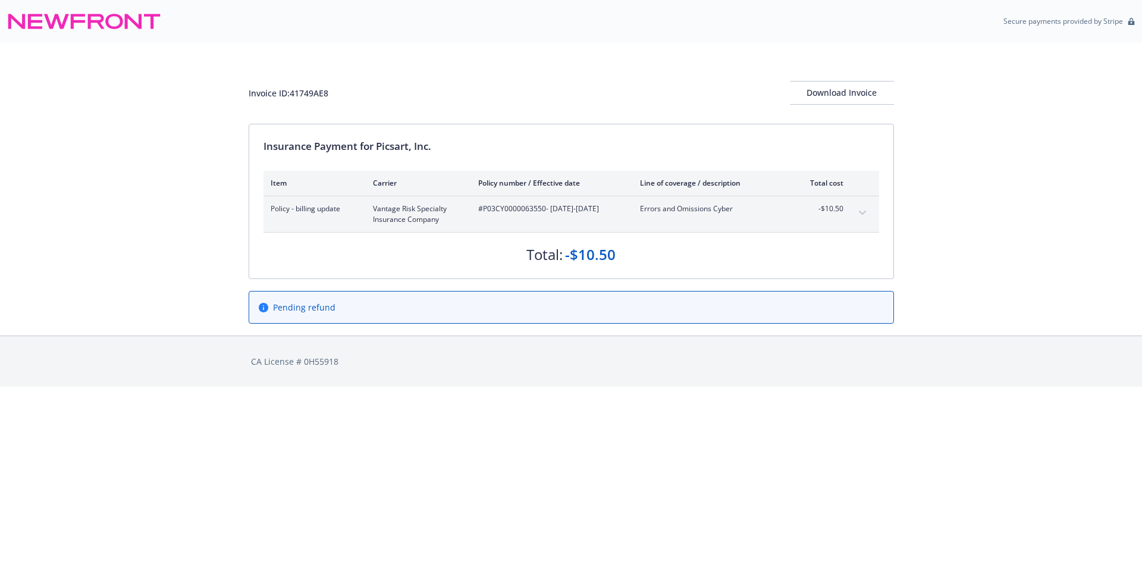
click at [862, 208] on button "expand content" at bounding box center [862, 213] width 19 height 19
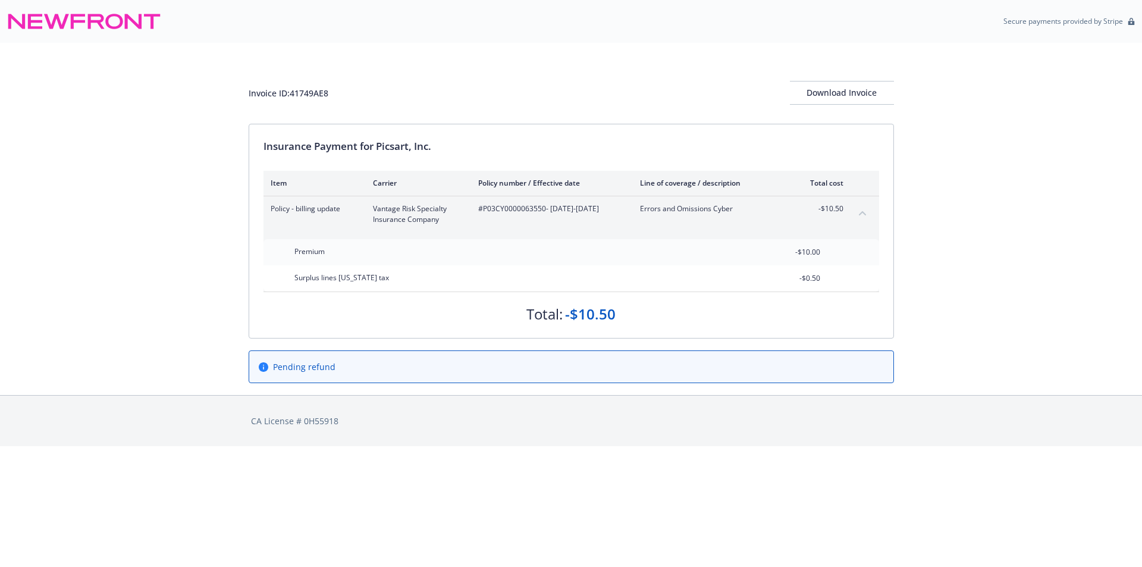
click at [862, 211] on icon "collapse content" at bounding box center [862, 213] width 7 height 5
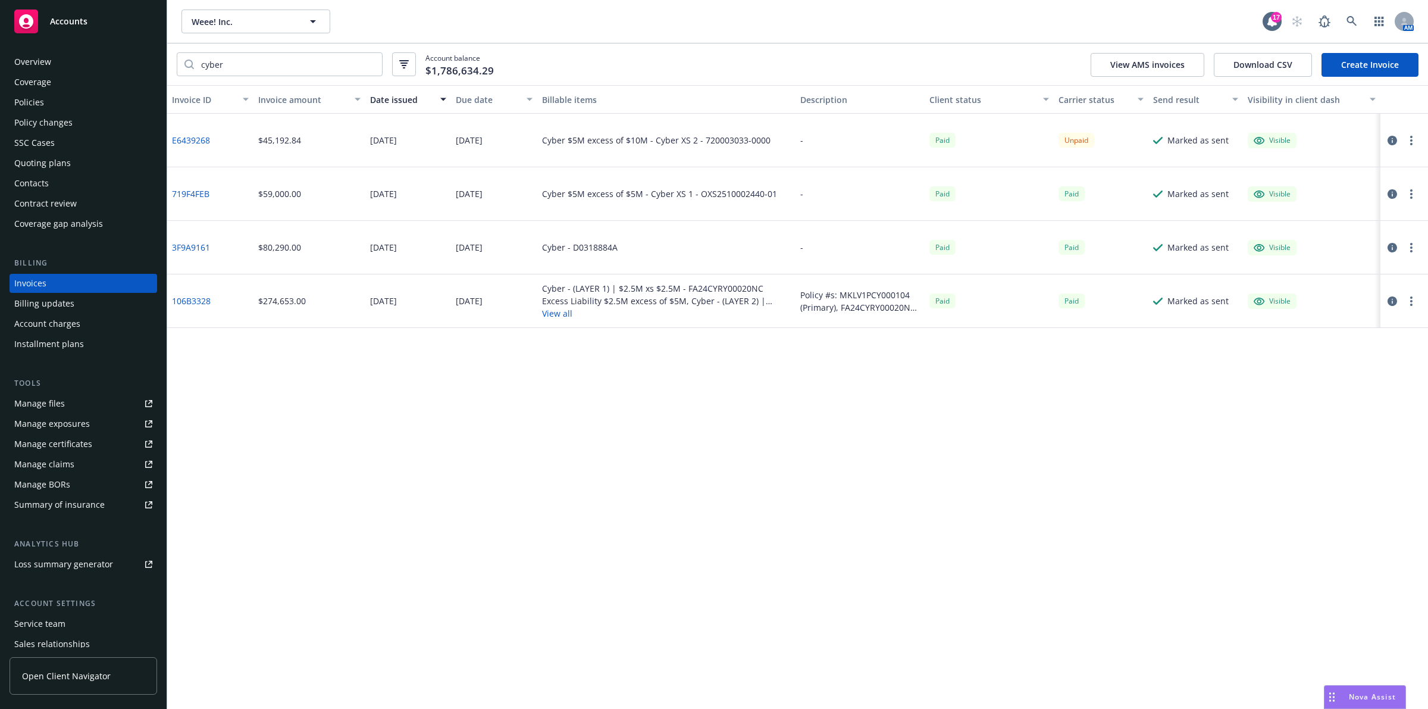
click at [821, 419] on div "Invoice ID Invoice amount Date issued Due date Billable items Description Clien…" at bounding box center [797, 397] width 1261 height 624
